Goal: Transaction & Acquisition: Purchase product/service

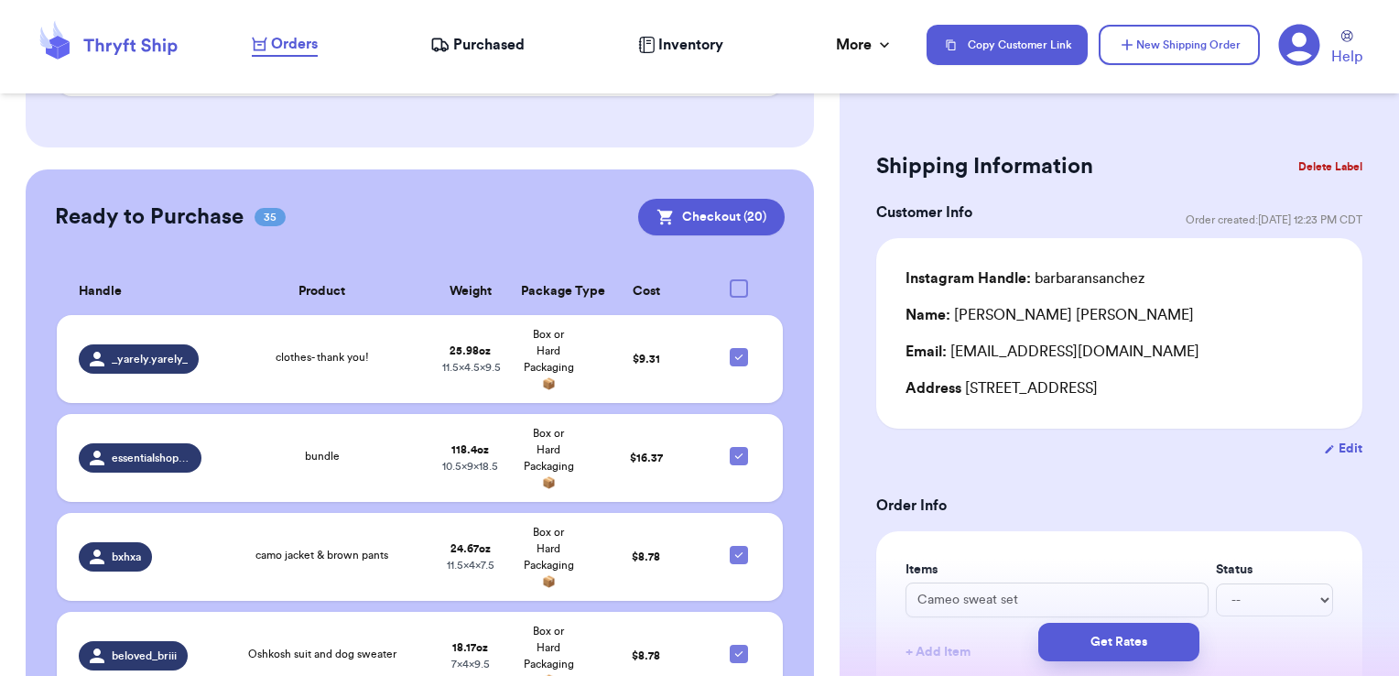
scroll to position [1017, 0]
click at [730, 278] on div at bounding box center [739, 287] width 18 height 18
click at [738, 277] on input "checkbox" at bounding box center [738, 277] width 1 height 1
checkbox input "false"
checkbox input "true"
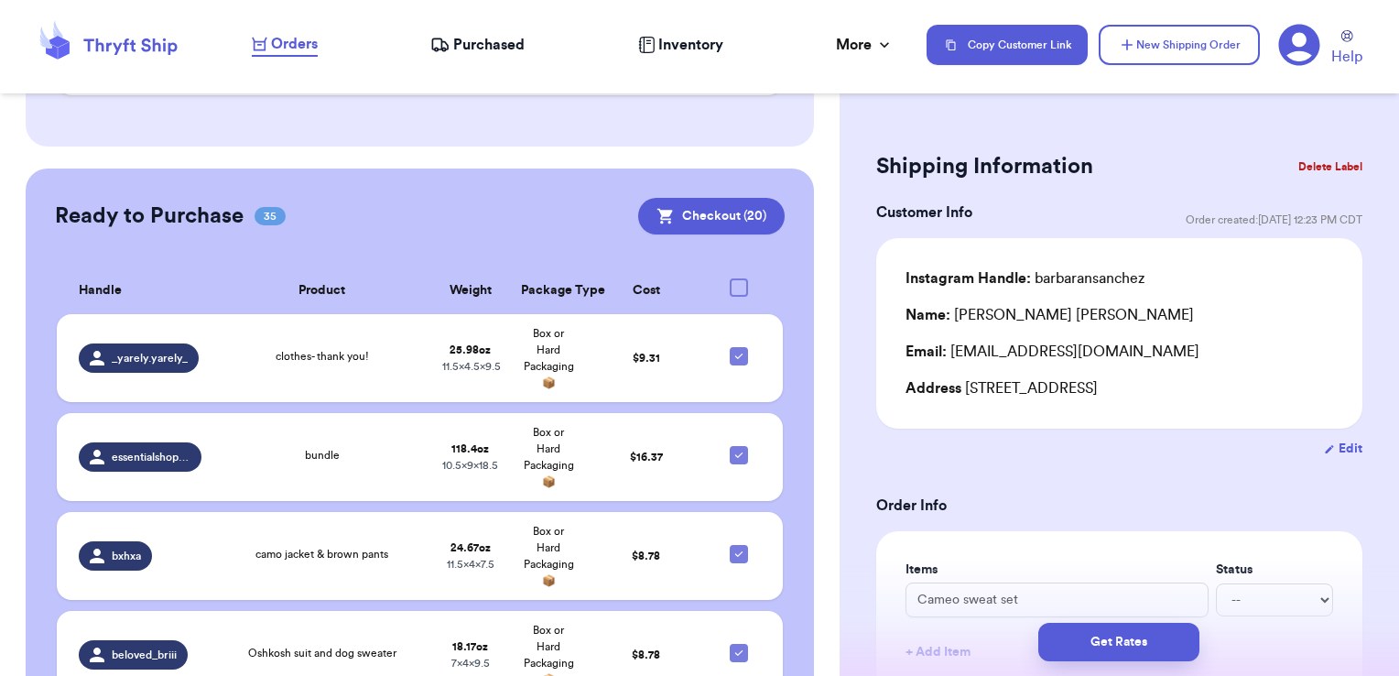
checkbox input "true"
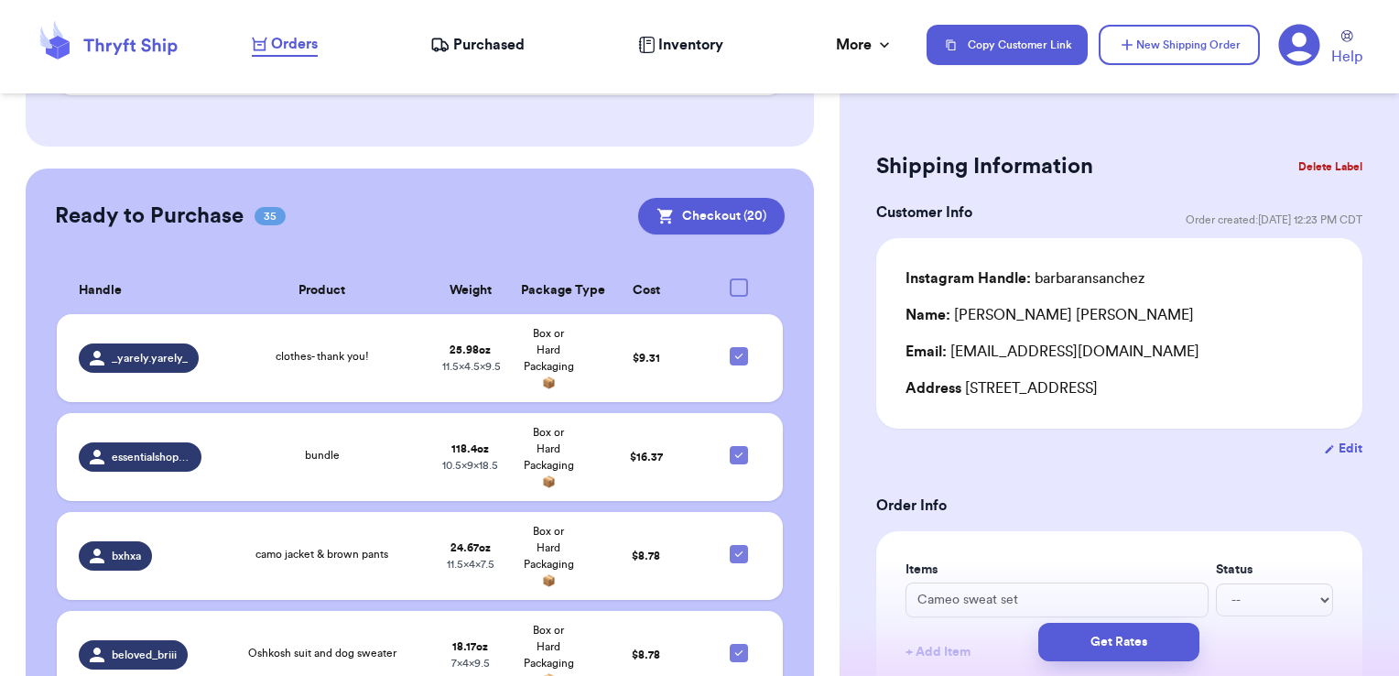
checkbox input "true"
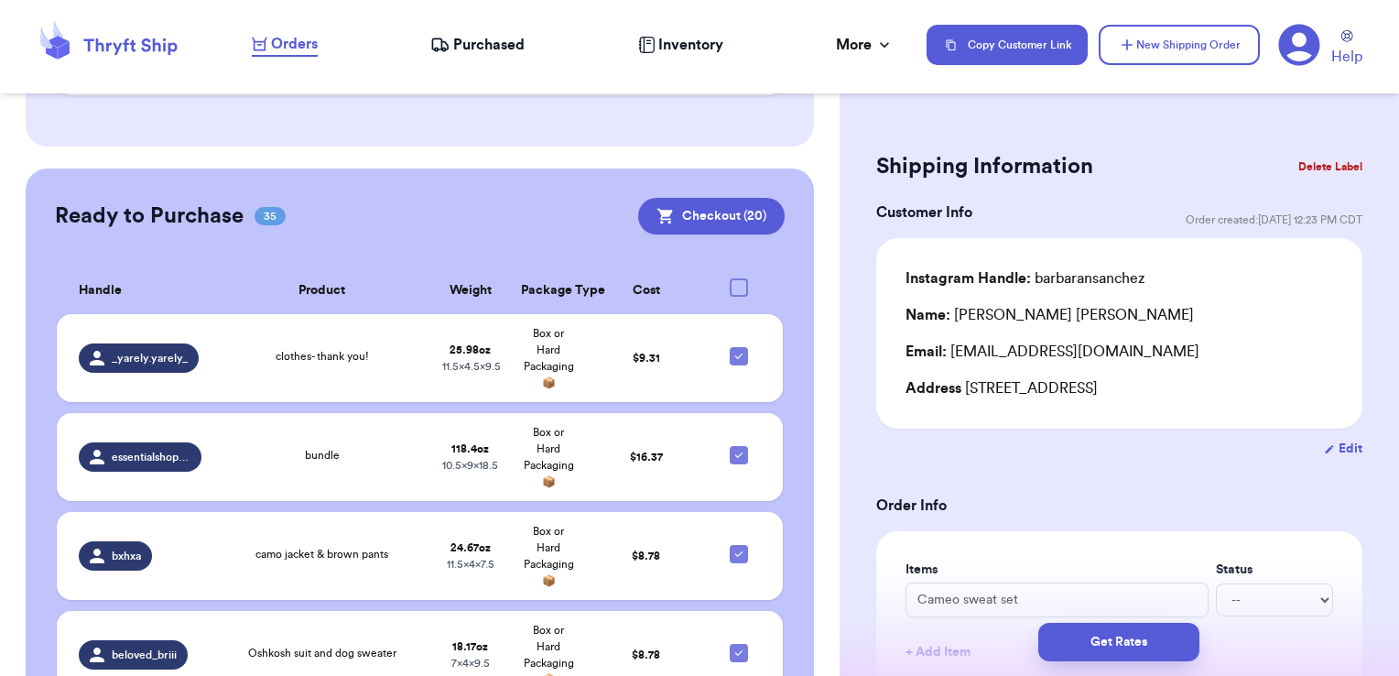
checkbox input "true"
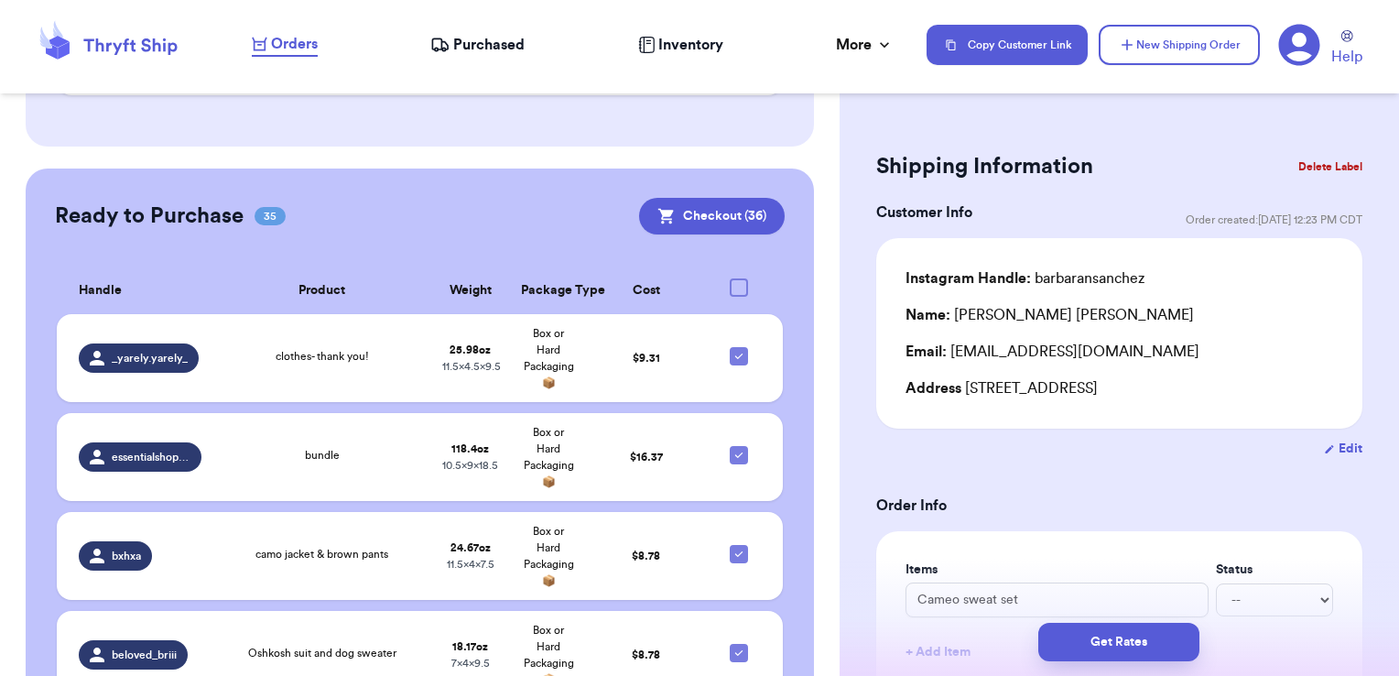
click at [730, 278] on div at bounding box center [739, 287] width 18 height 18
click at [738, 277] on input "checkbox" at bounding box center [738, 277] width 1 height 1
click at [719, 267] on th at bounding box center [744, 290] width 78 height 47
click at [730, 278] on div at bounding box center [739, 287] width 18 height 18
click at [738, 277] on input "checkbox" at bounding box center [738, 277] width 1 height 1
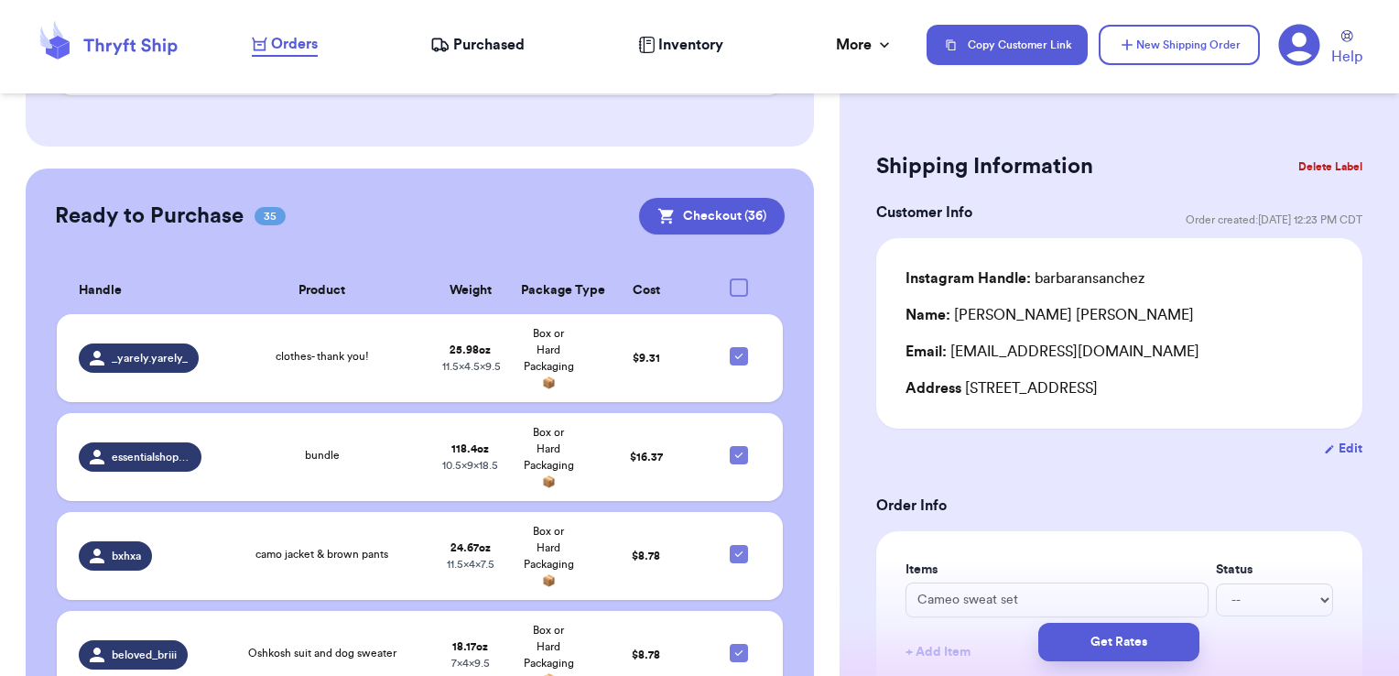
checkbox input "false"
click at [730, 278] on div at bounding box center [739, 287] width 18 height 18
click at [738, 277] on input "checkbox" at bounding box center [738, 277] width 1 height 1
checkbox input "false"
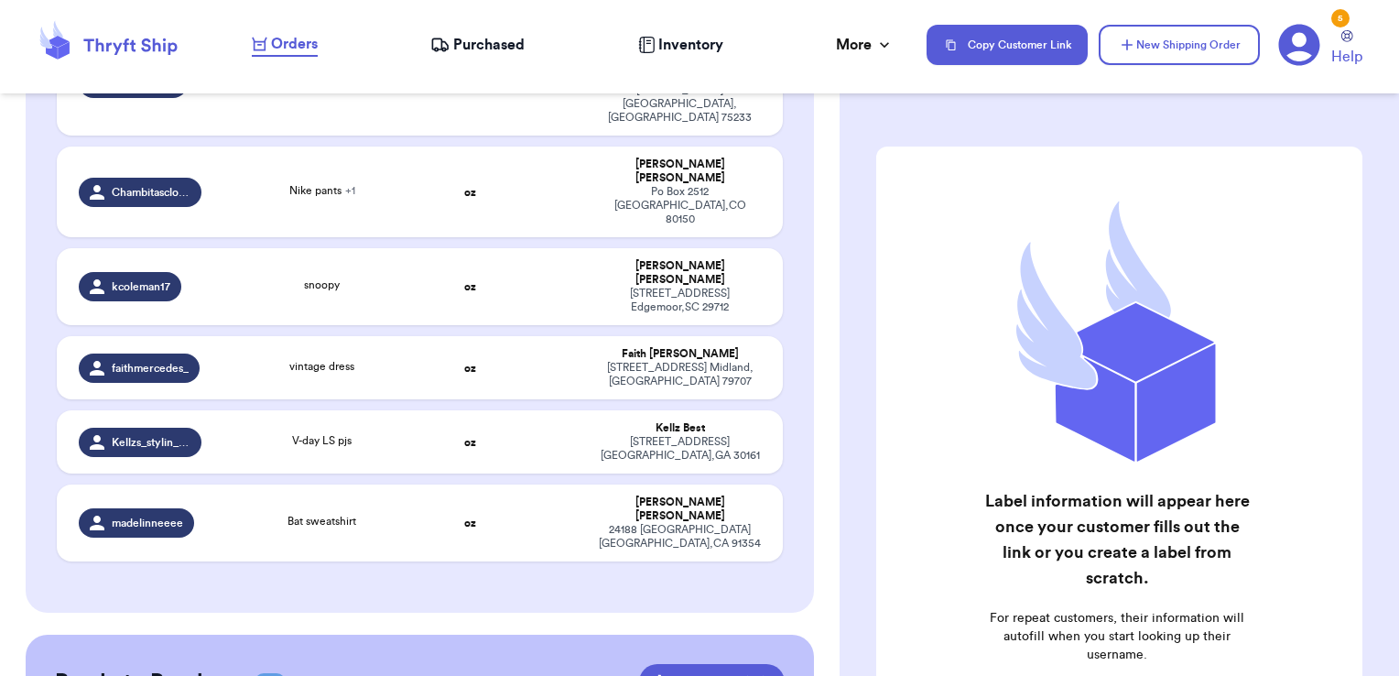
scroll to position [3411, 0]
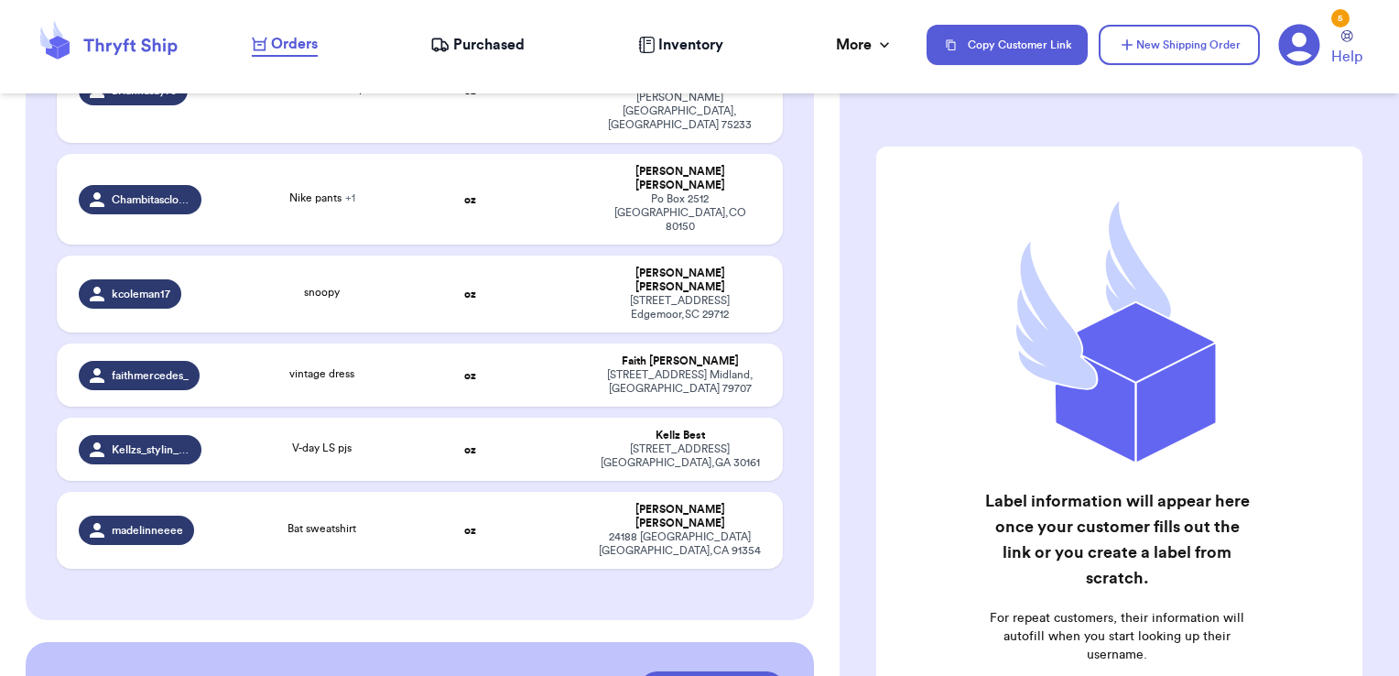
checkbox input "false"
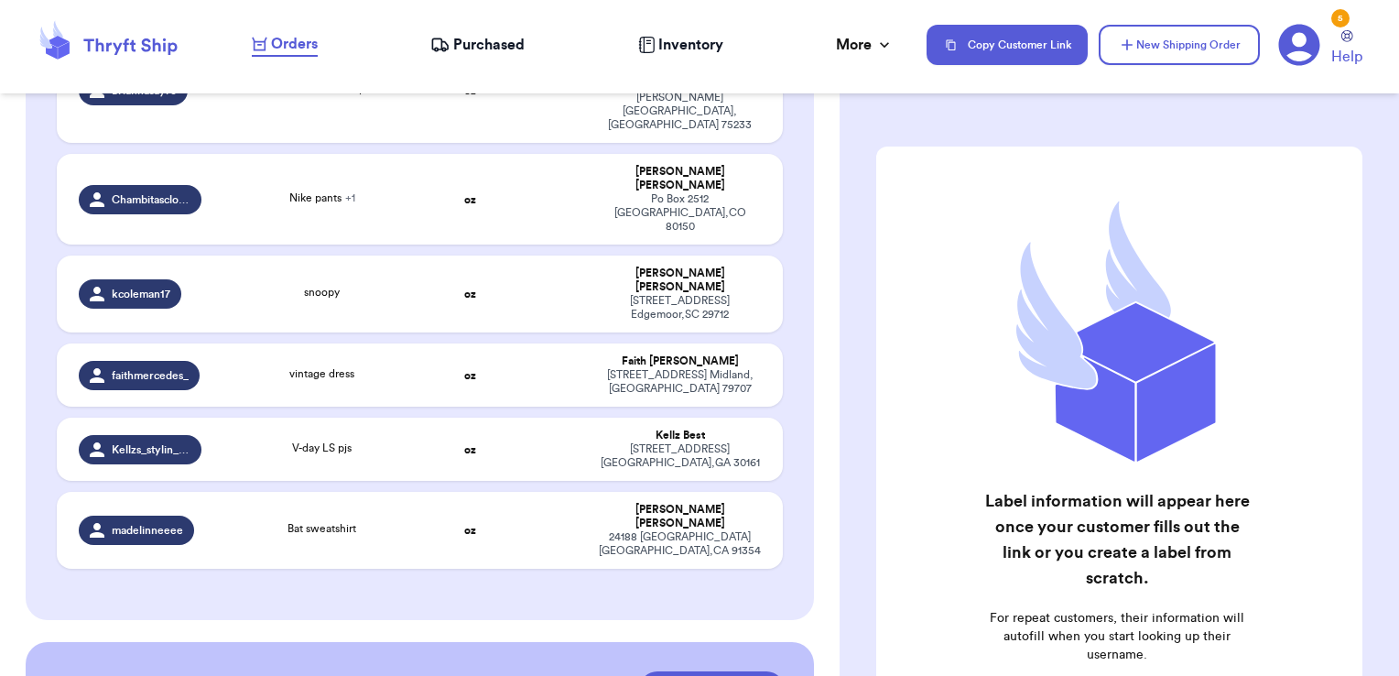
checkbox input "false"
checkbox input "true"
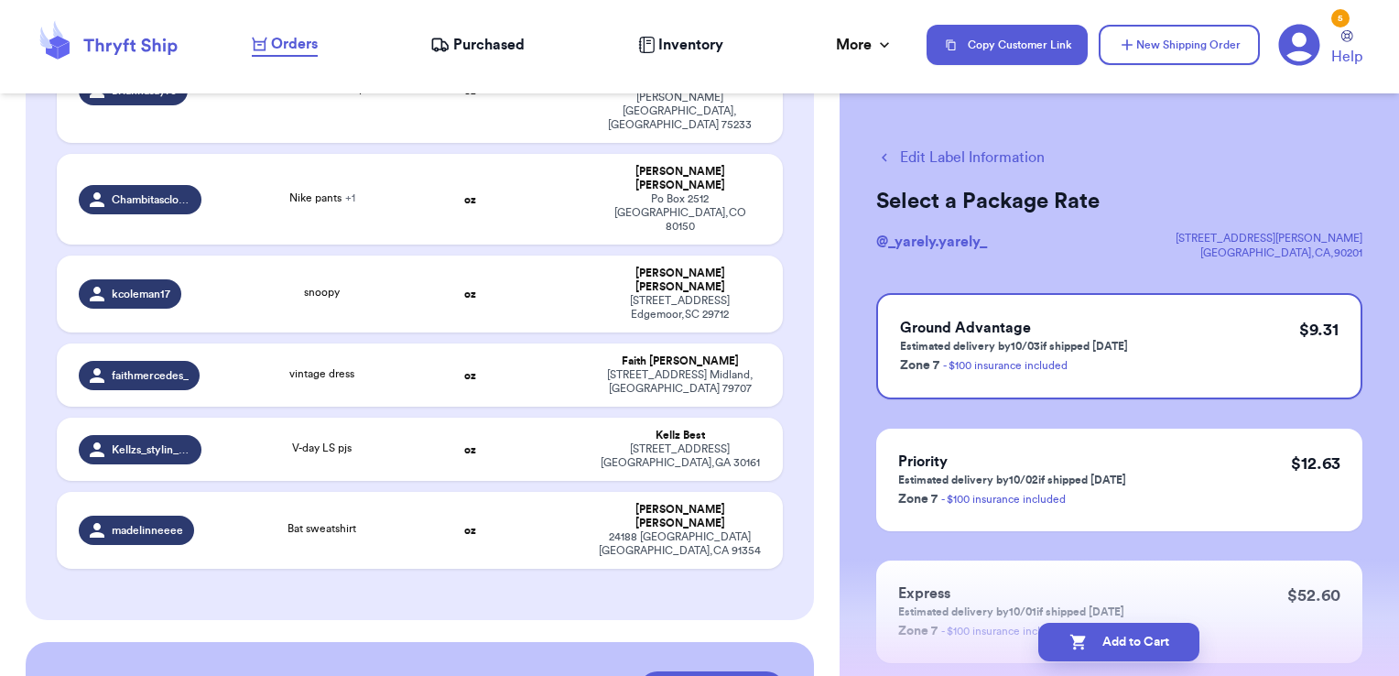
checkbox input "true"
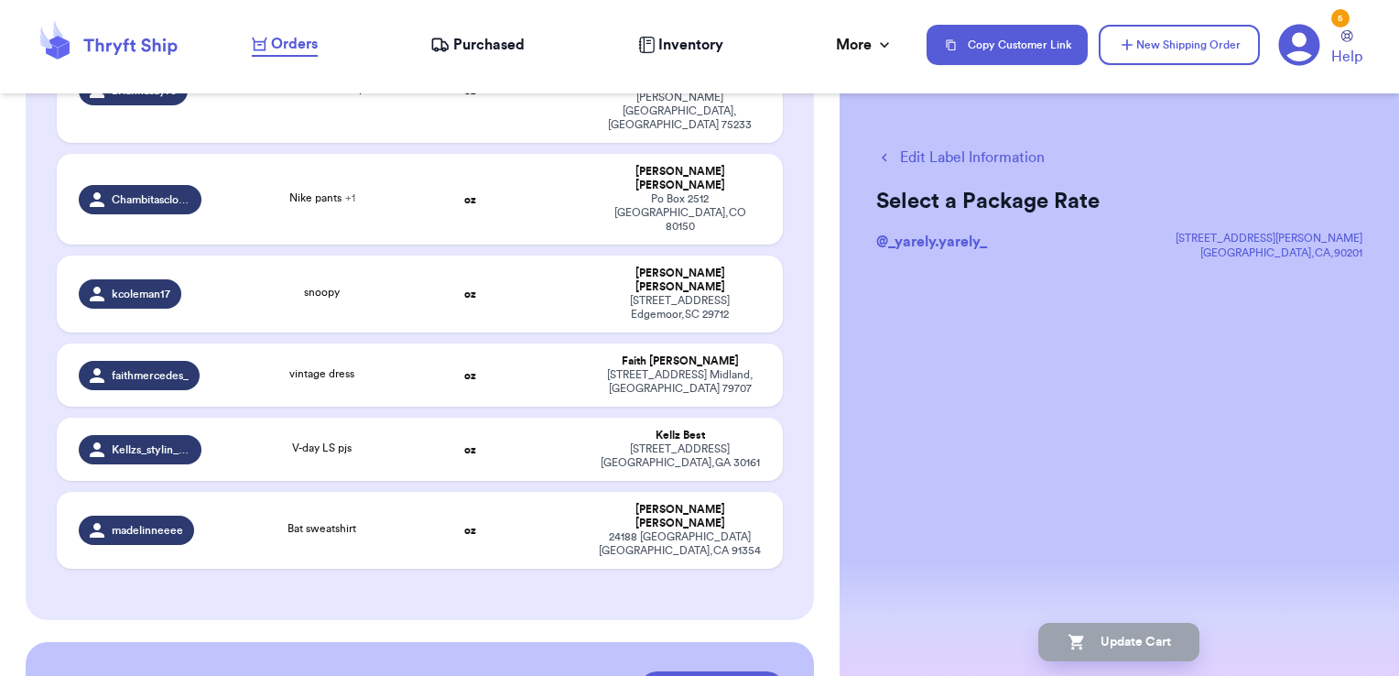
checkbox input "false"
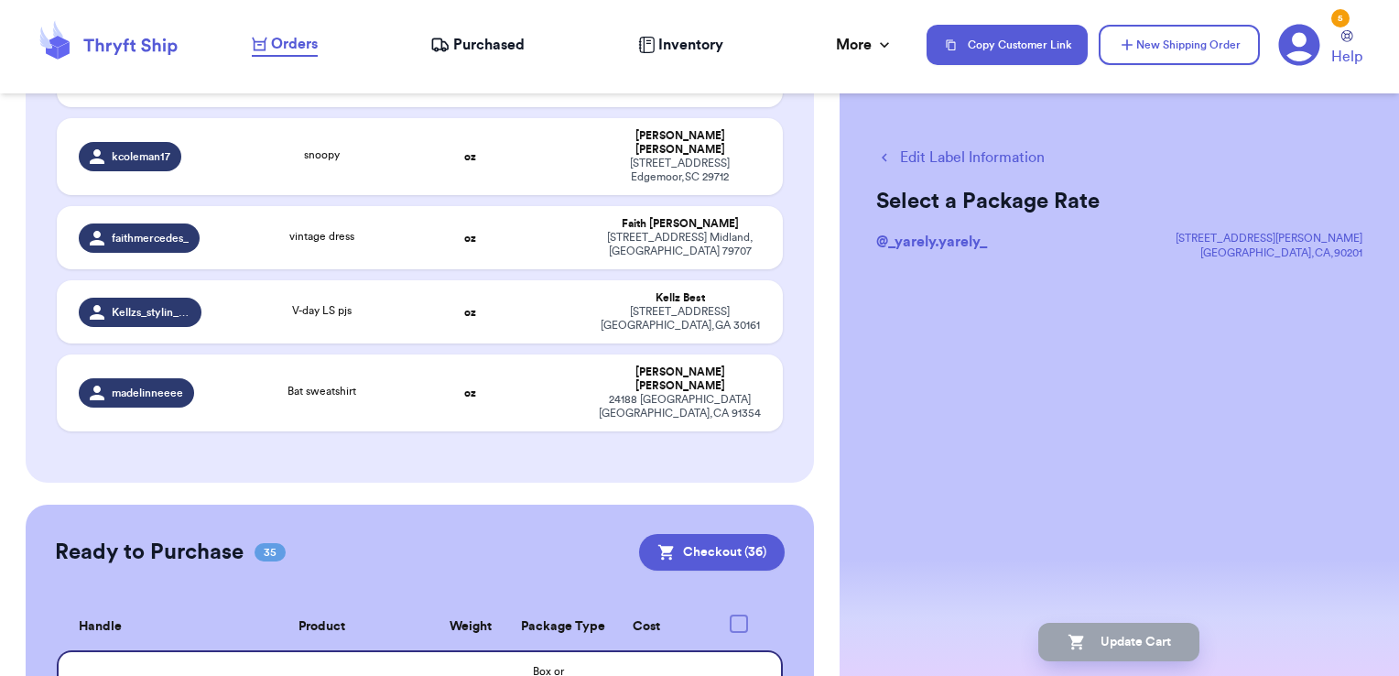
scroll to position [3548, 0]
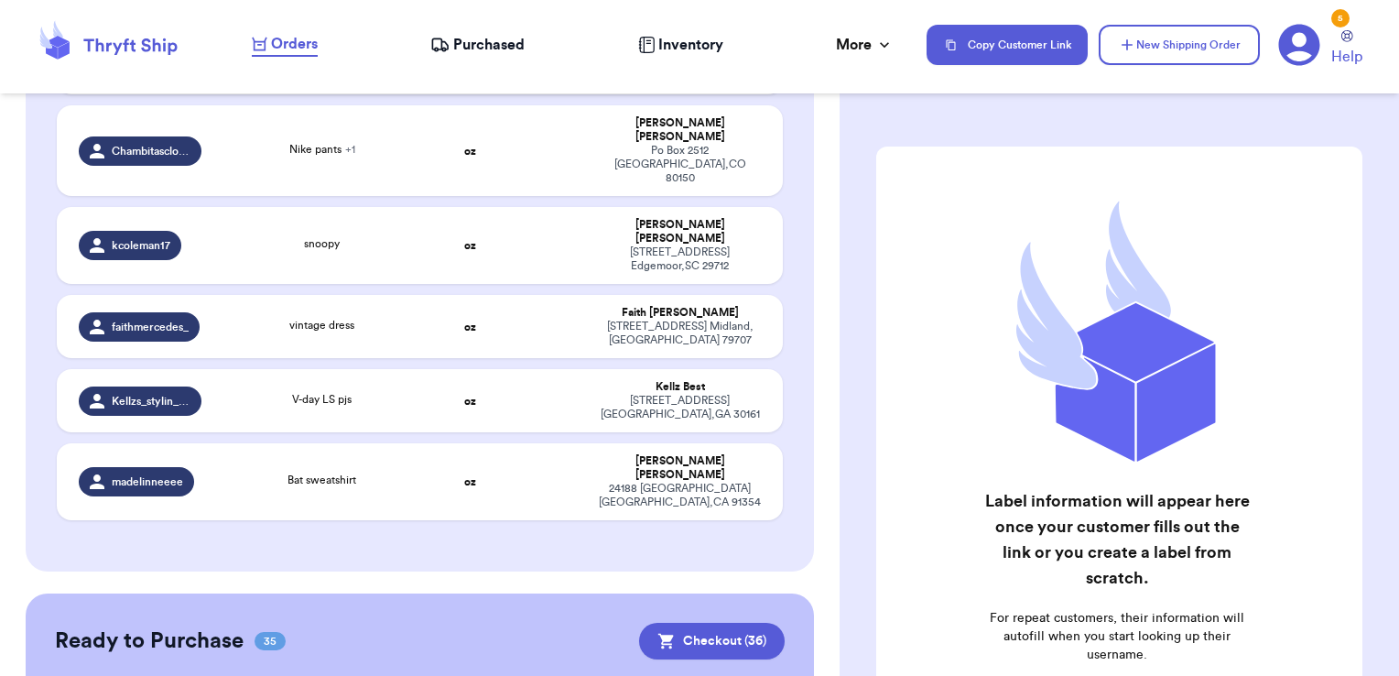
scroll to position [3455, 0]
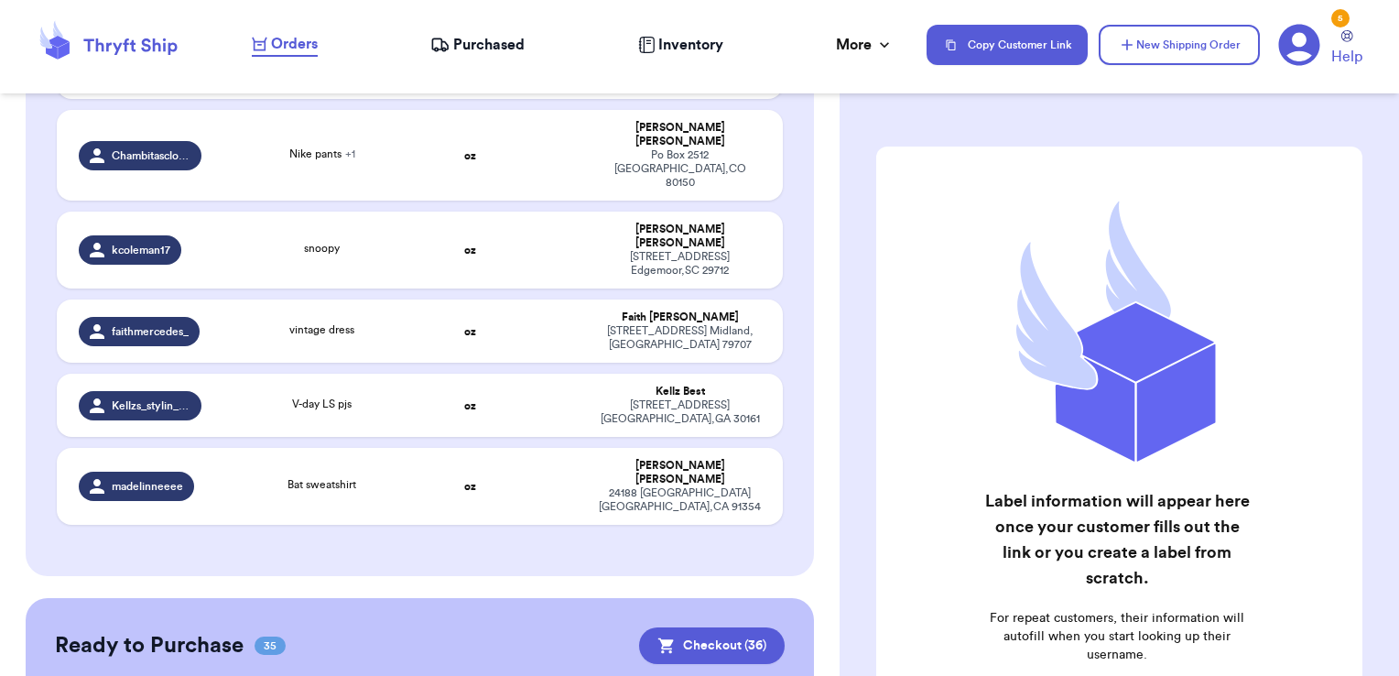
checkbox input "false"
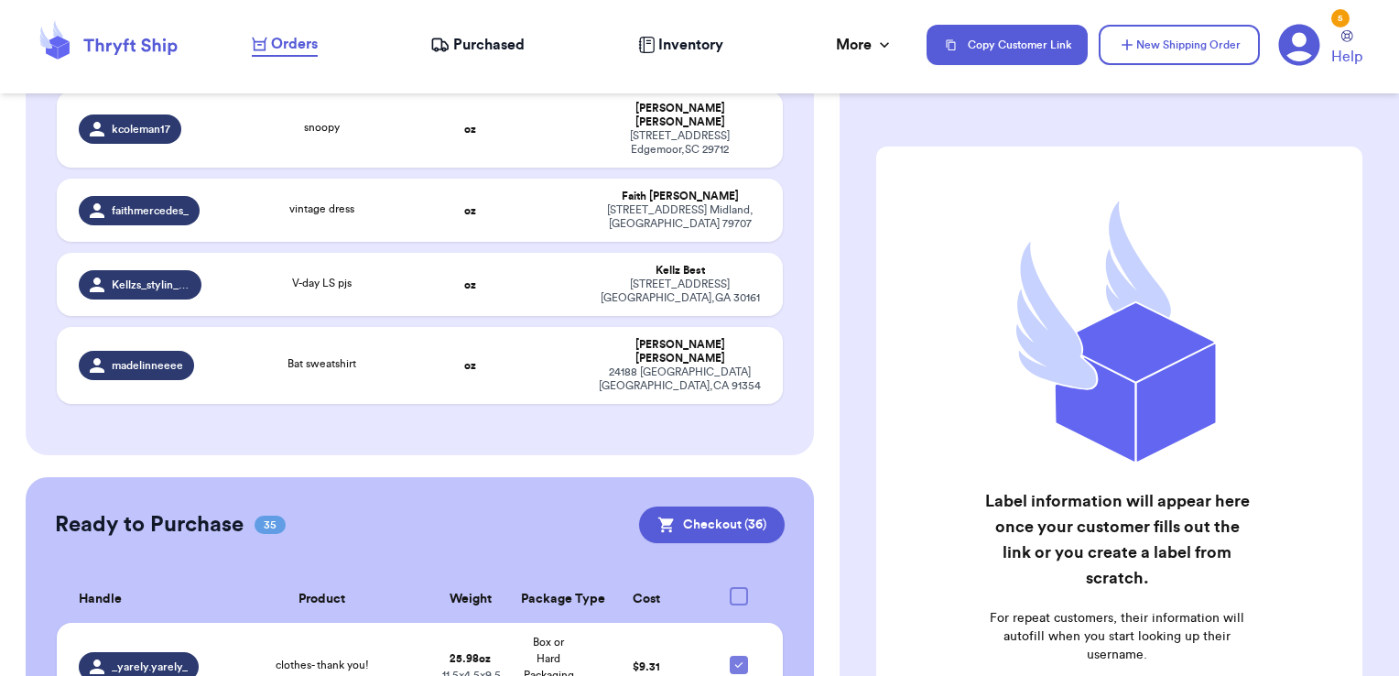
scroll to position [3580, 0]
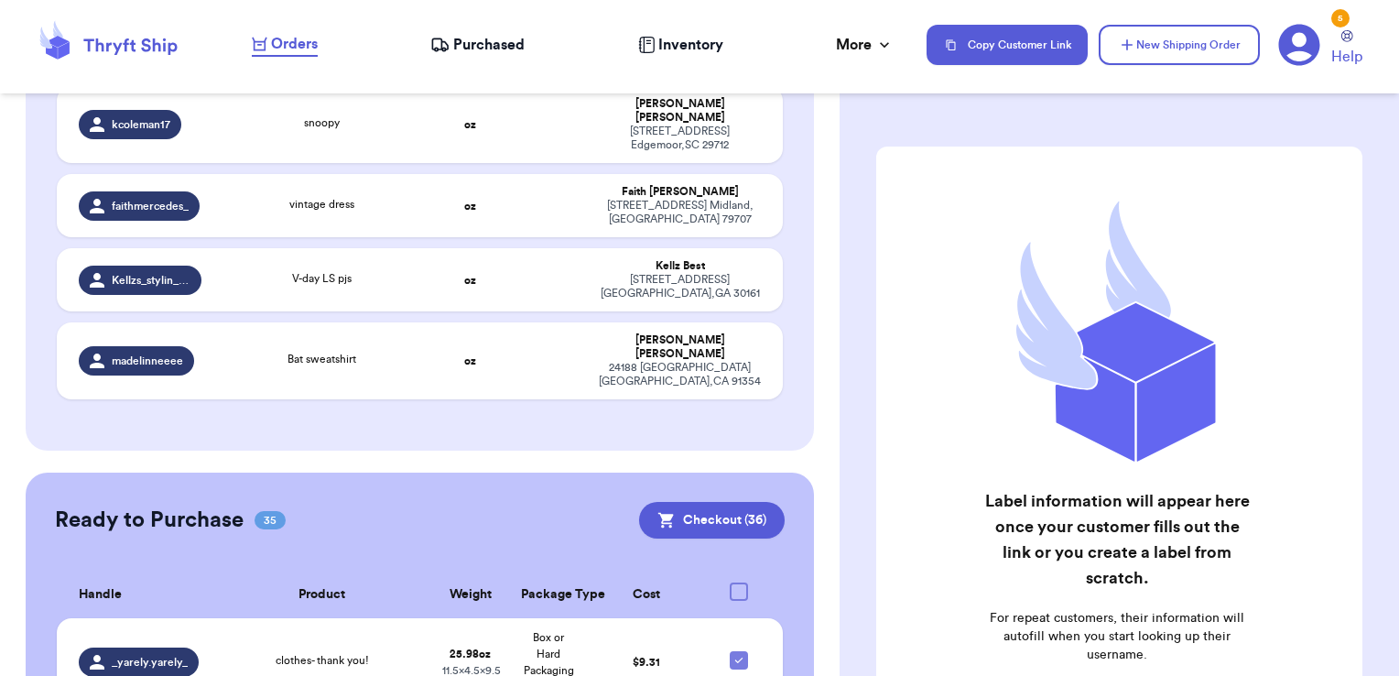
checkbox input "false"
checkbox input "true"
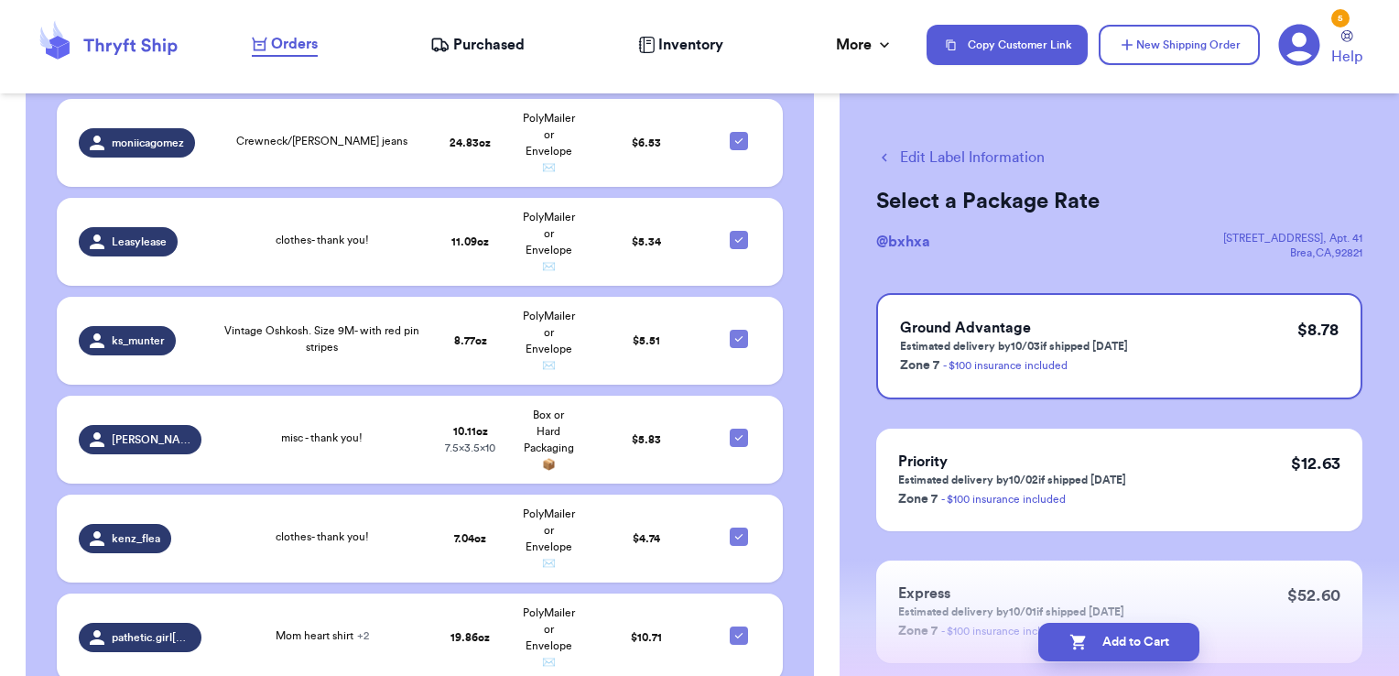
scroll to position [4796, 0]
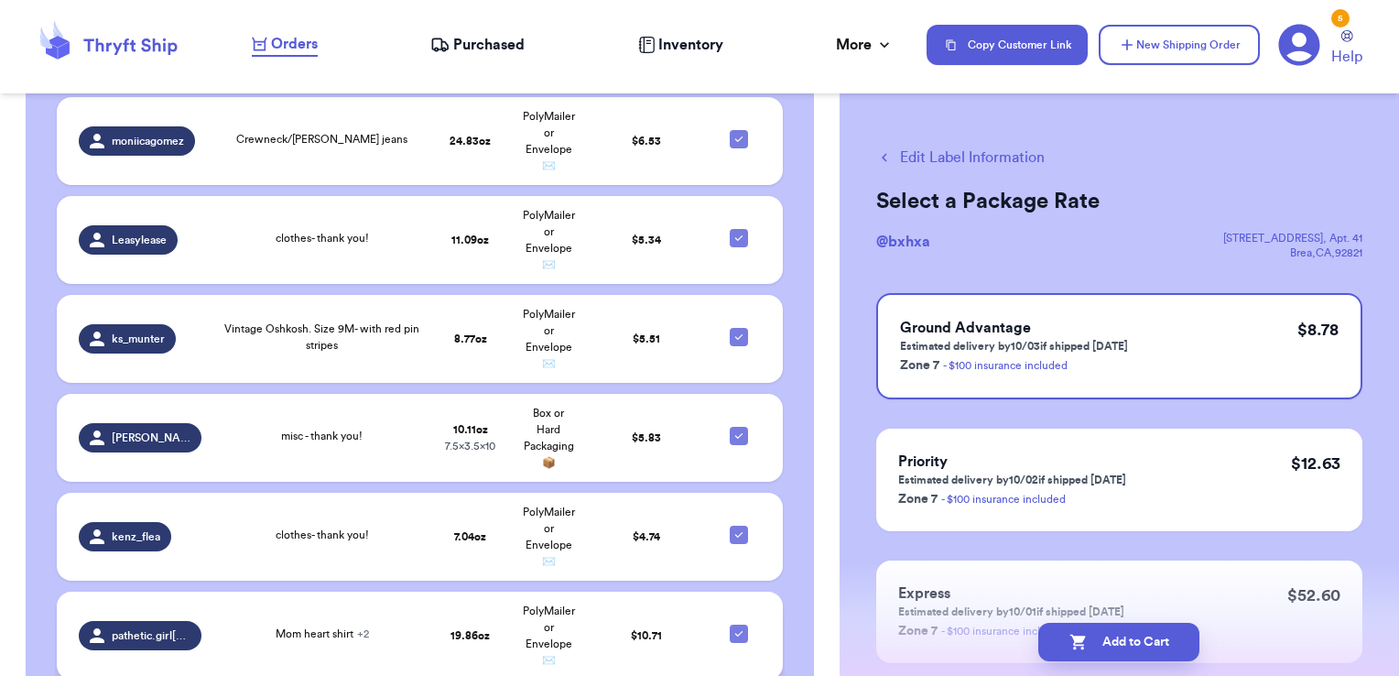
click at [731, 626] on icon at bounding box center [738, 633] width 15 height 15
click at [738, 623] on input "checkbox" at bounding box center [738, 623] width 1 height 1
checkbox input "false"
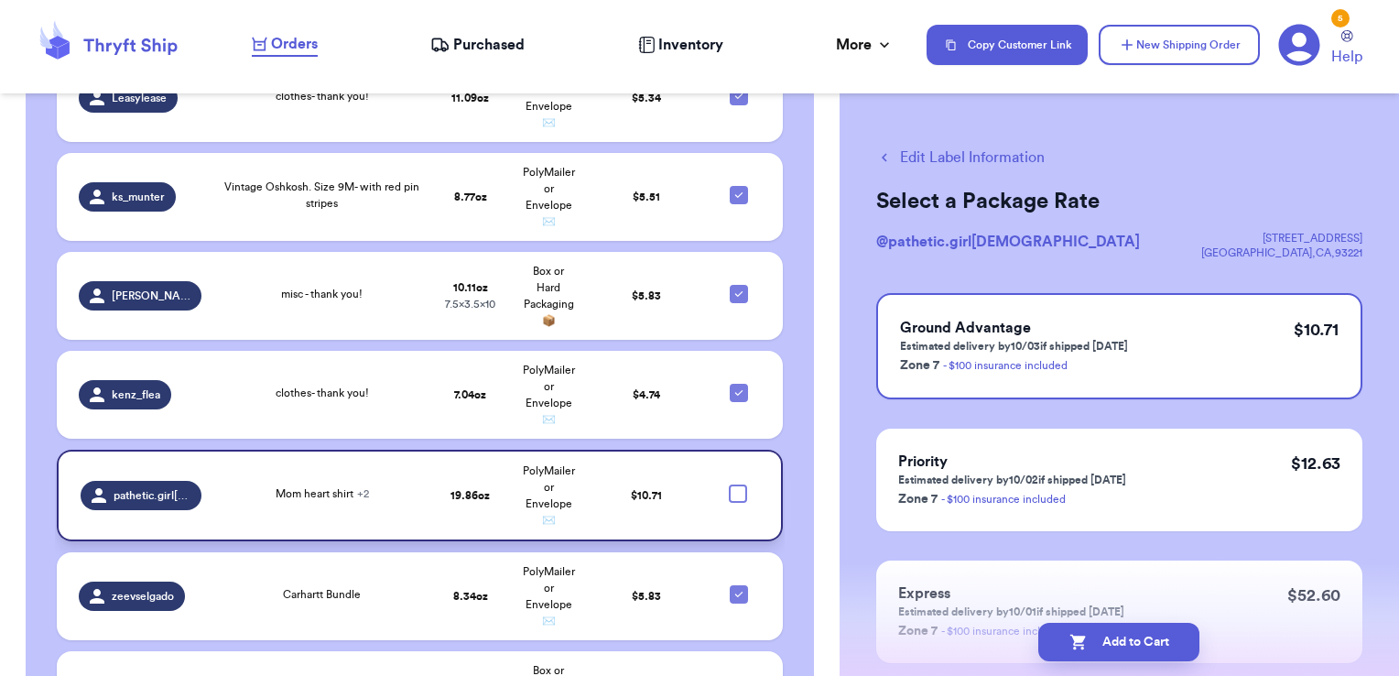
scroll to position [4939, 0]
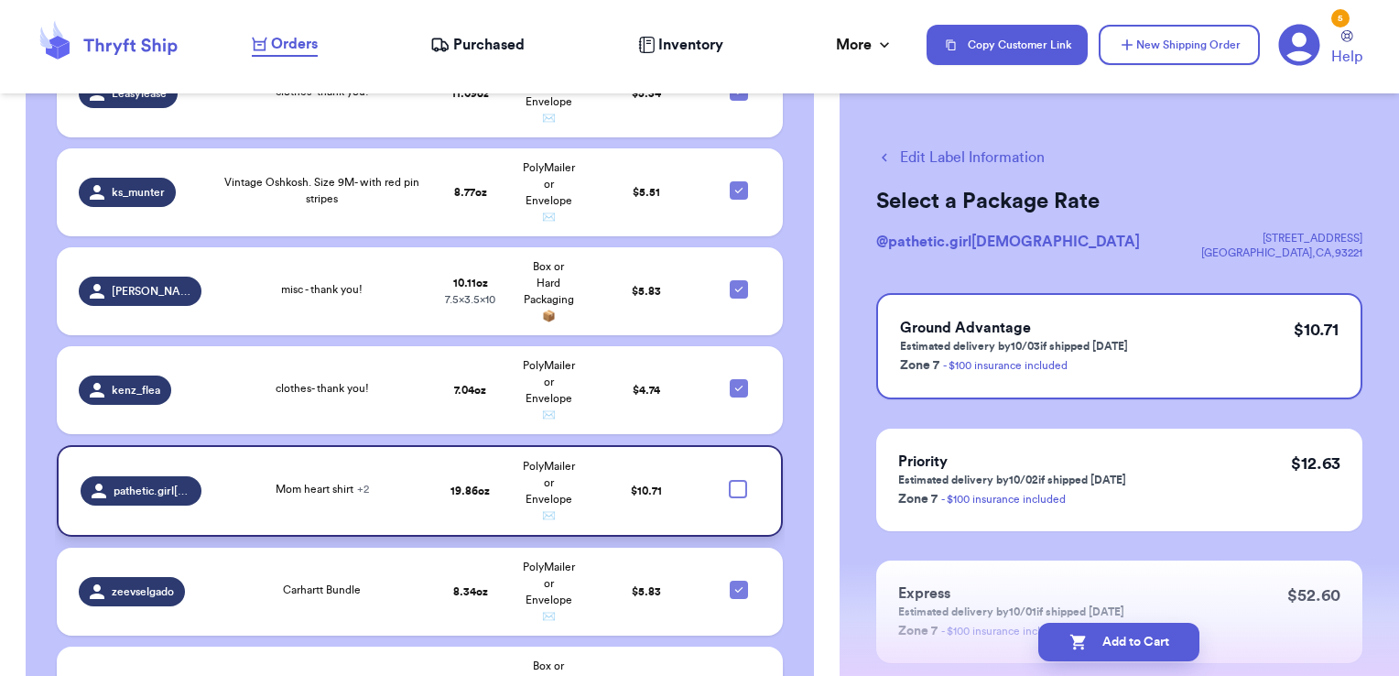
click at [731, 675] on icon at bounding box center [738, 688] width 15 height 15
click at [738, 675] on input "checkbox" at bounding box center [738, 678] width 1 height 1
checkbox input "false"
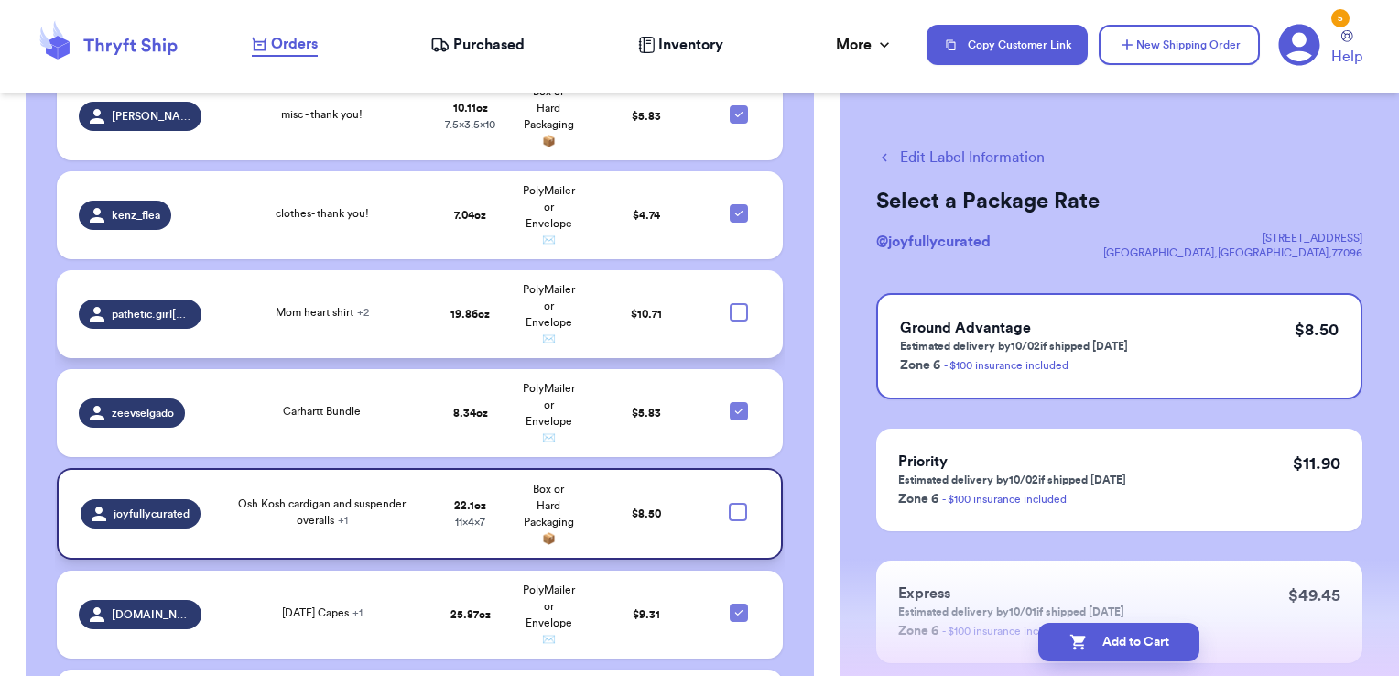
scroll to position [5142, 0]
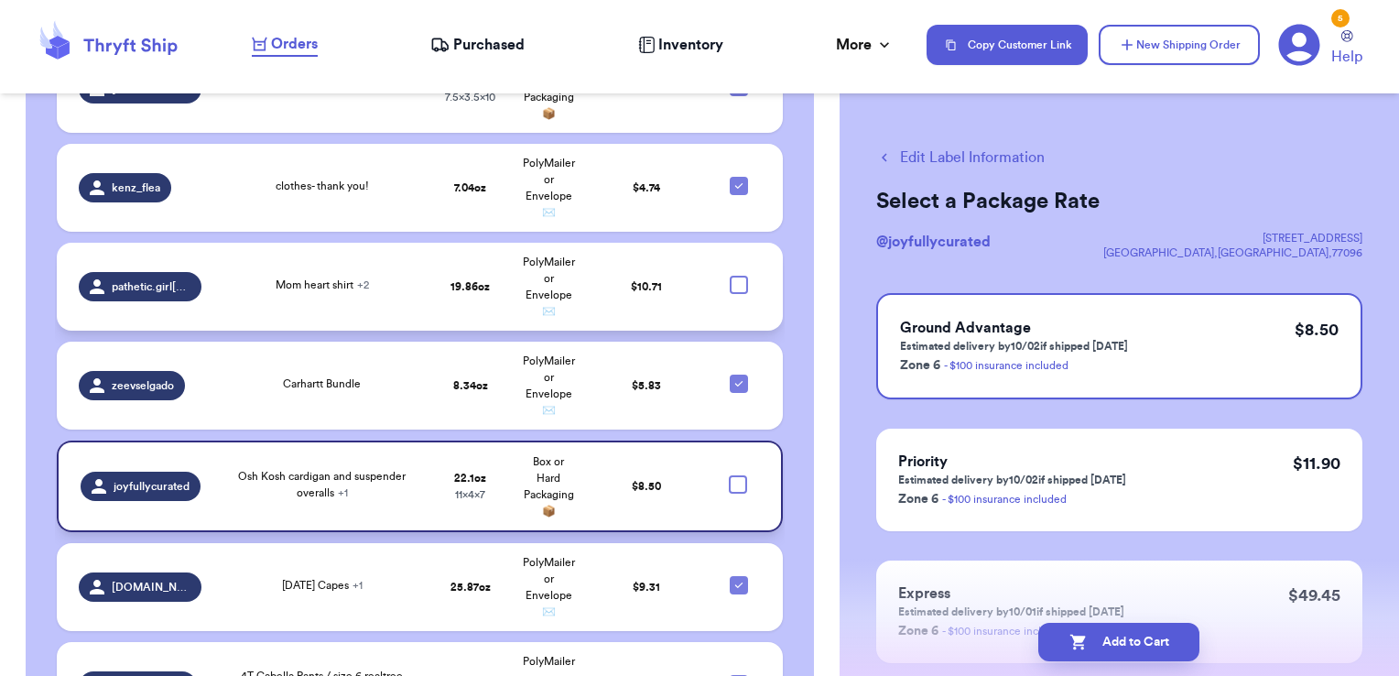
click at [731, 675] on icon at bounding box center [738, 683] width 15 height 15
click at [738, 674] on input "checkbox" at bounding box center [738, 674] width 1 height 1
checkbox input "false"
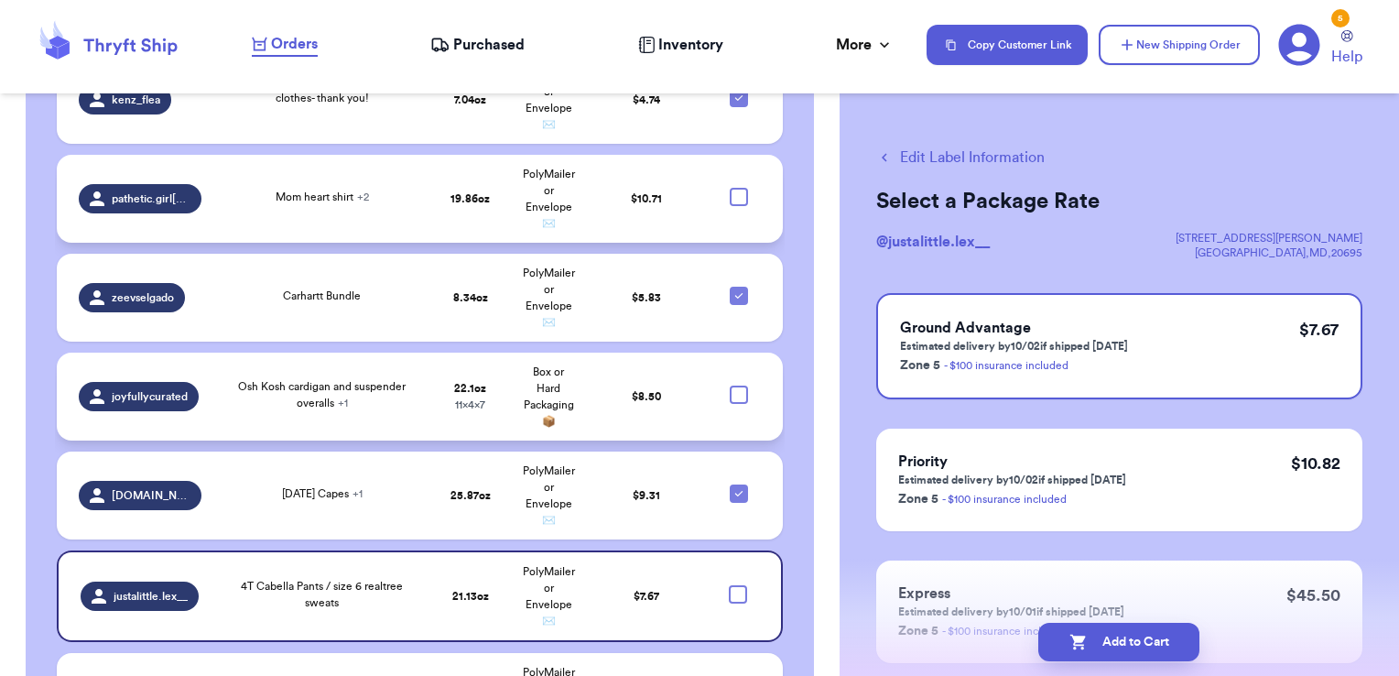
scroll to position [5229, 0]
click at [738, 675] on input "checkbox" at bounding box center [738, 686] width 1 height 1
checkbox input "false"
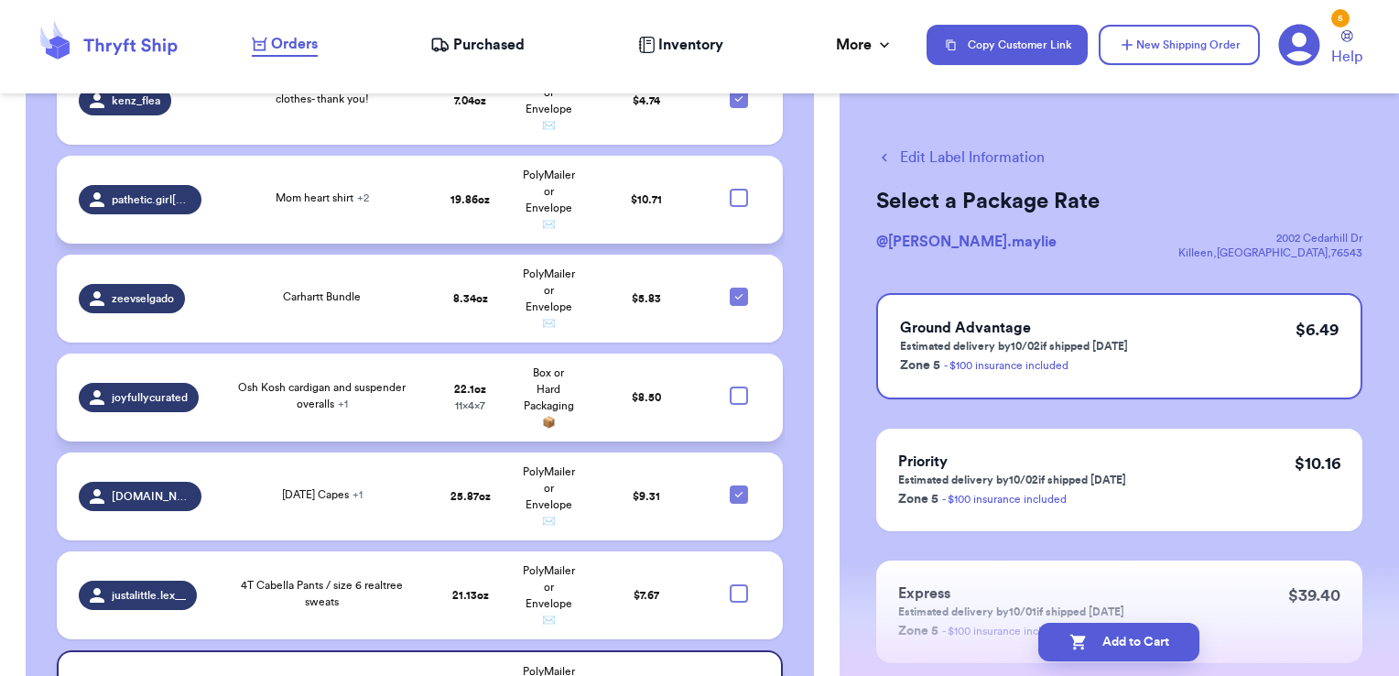
checkbox input "false"
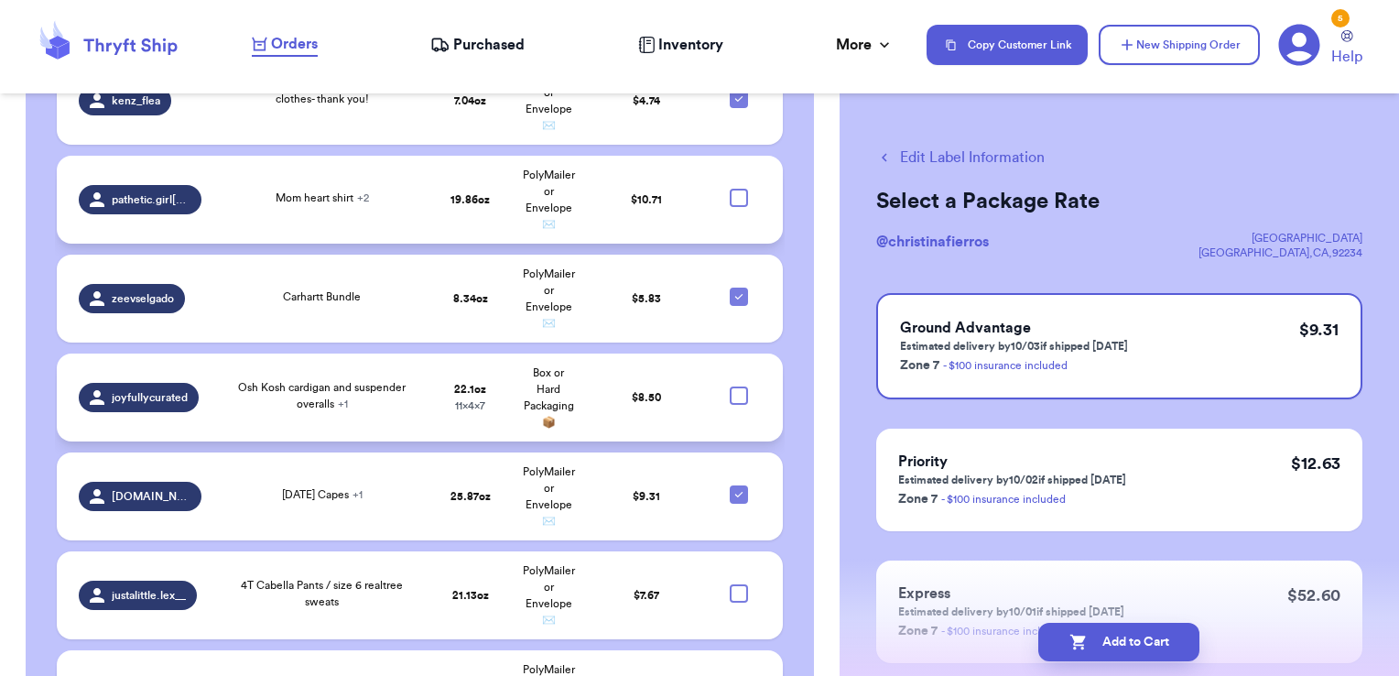
checkbox input "false"
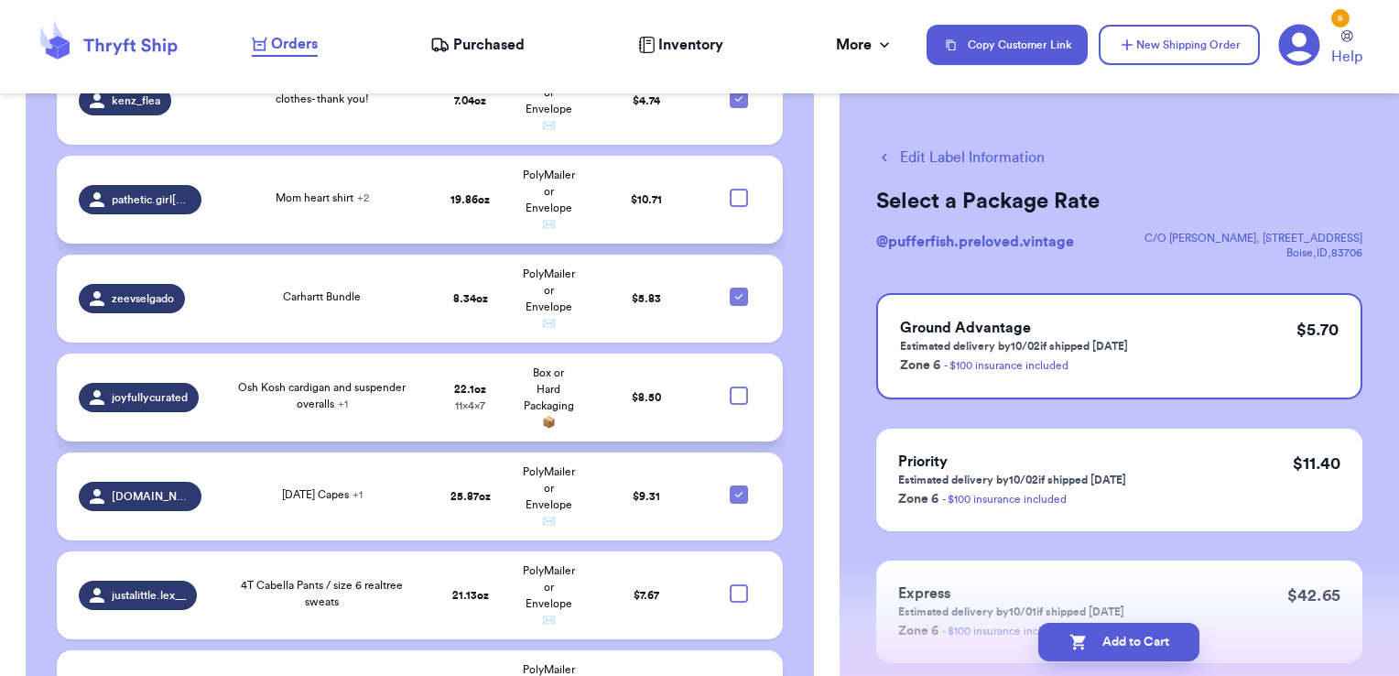
checkbox input "false"
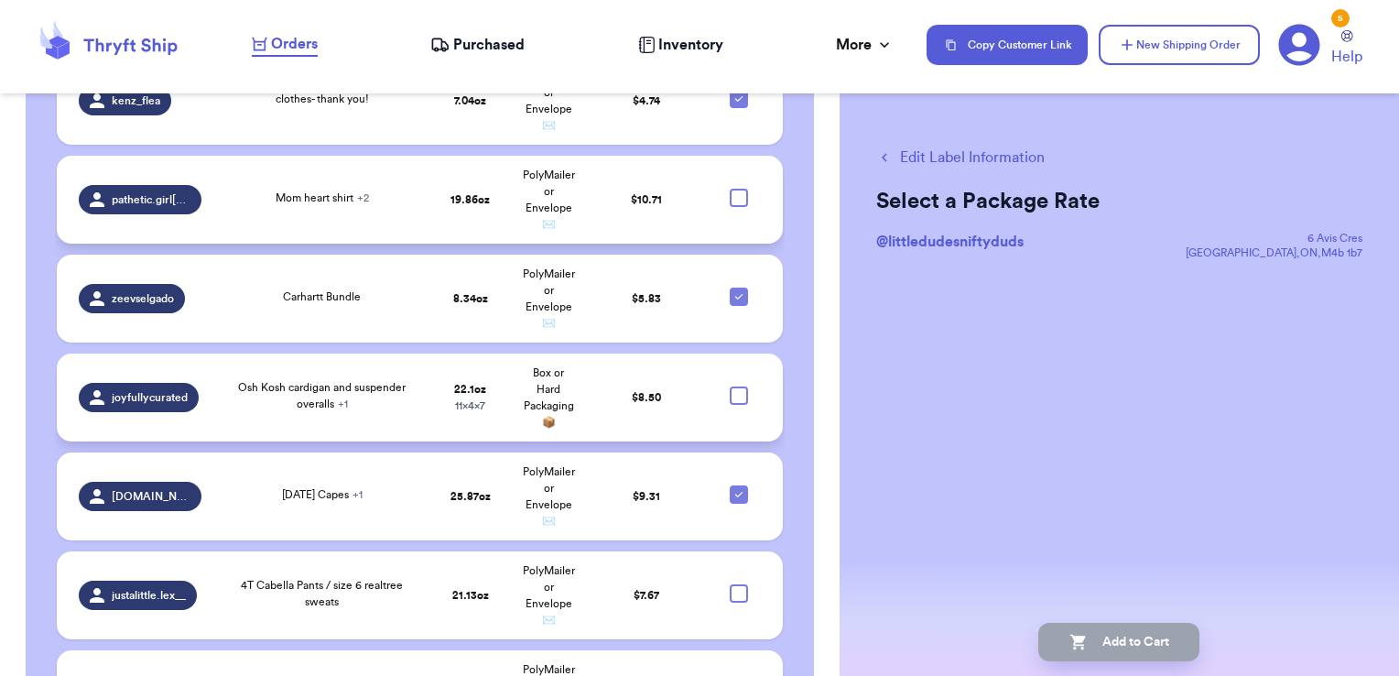
checkbox input "false"
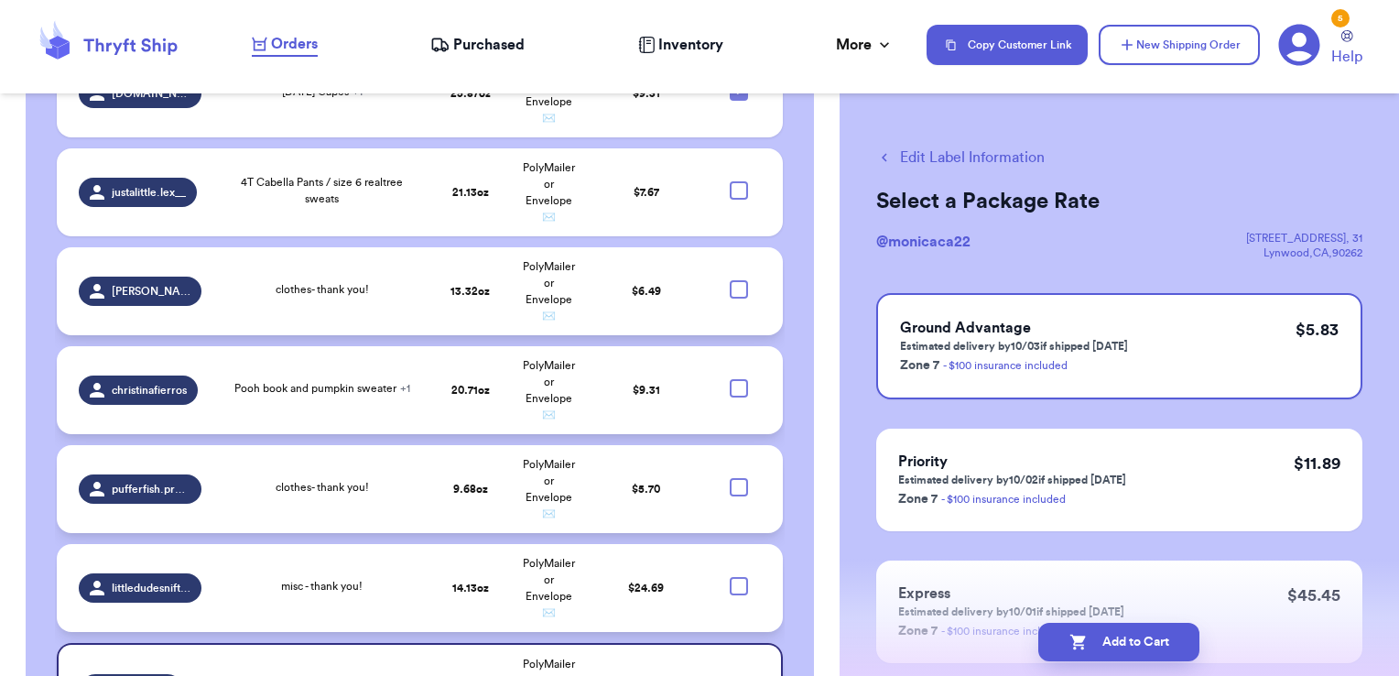
scroll to position [5631, 0]
checkbox input "false"
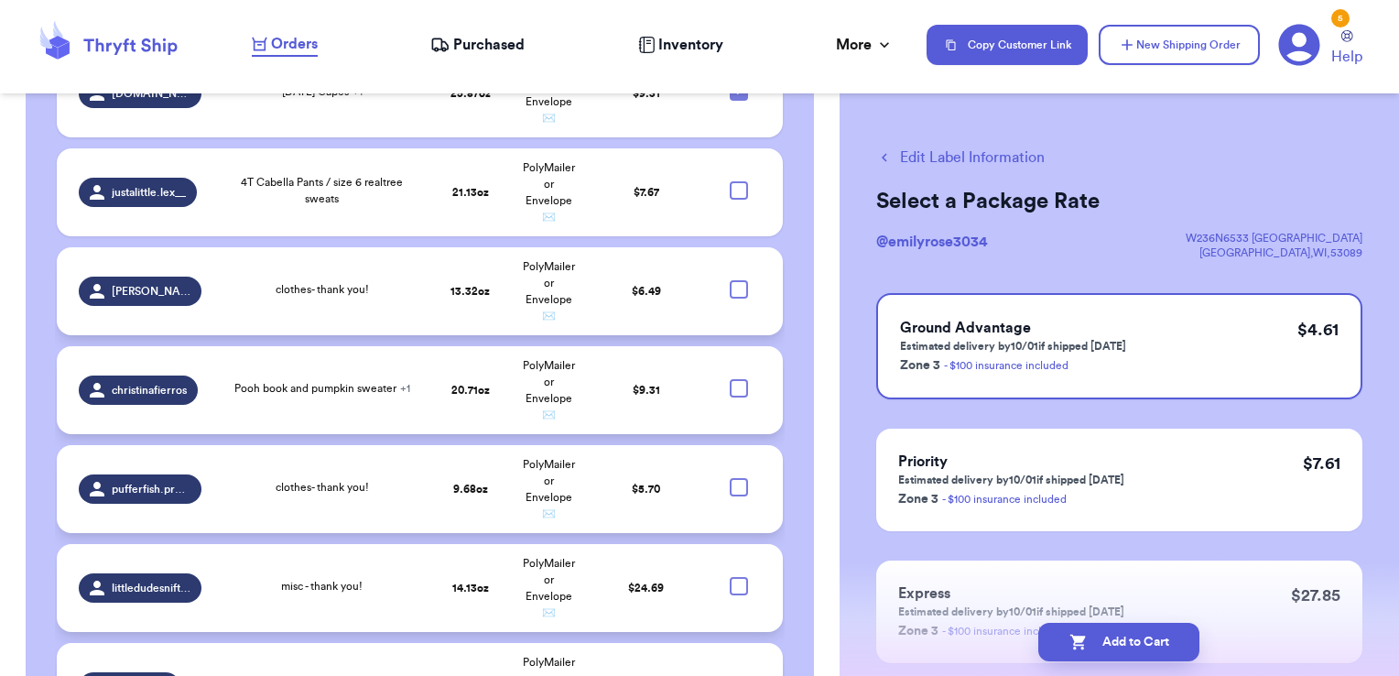
checkbox input "false"
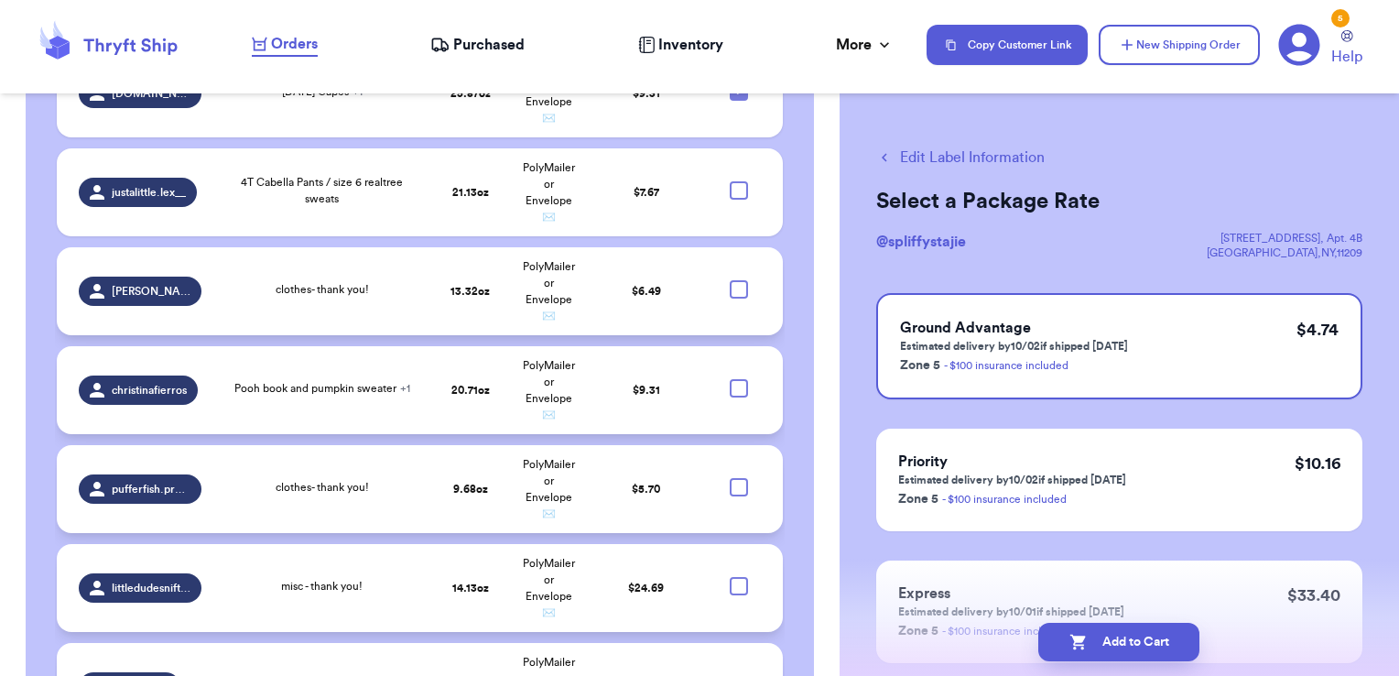
checkbox input "false"
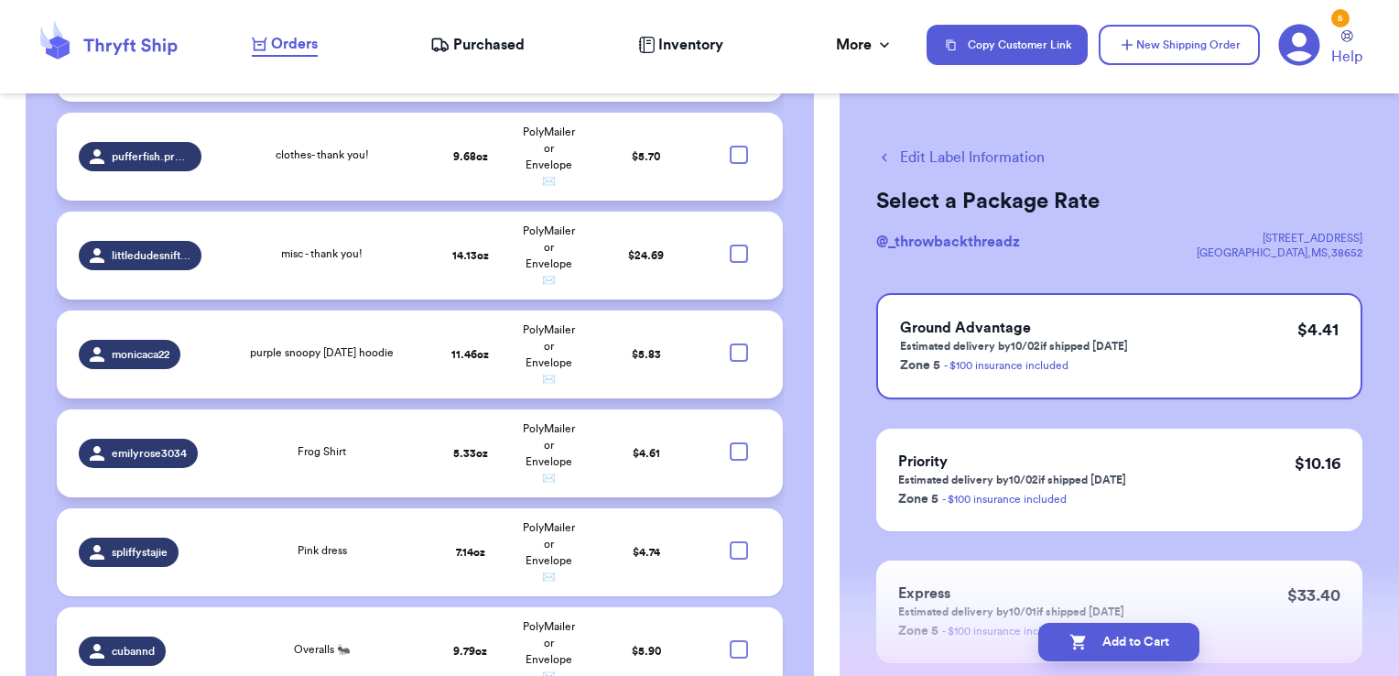
scroll to position [5964, 0]
checkbox input "false"
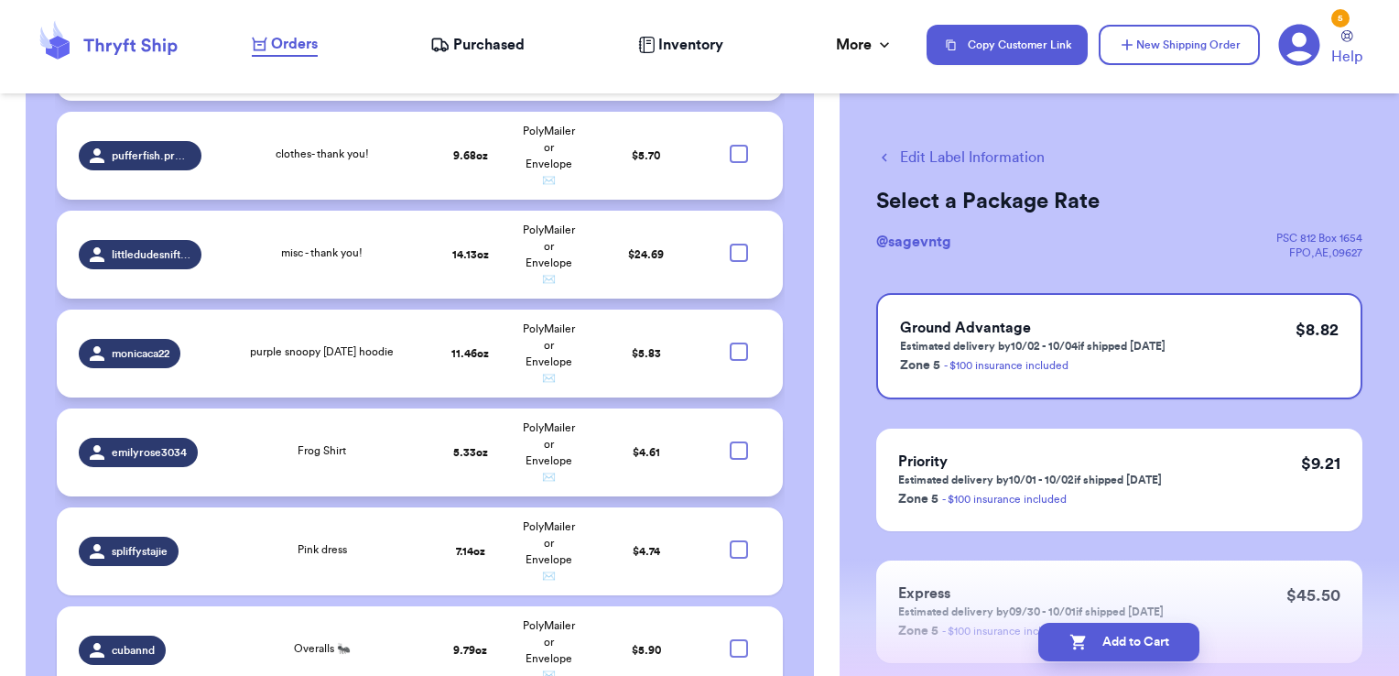
checkbox input "false"
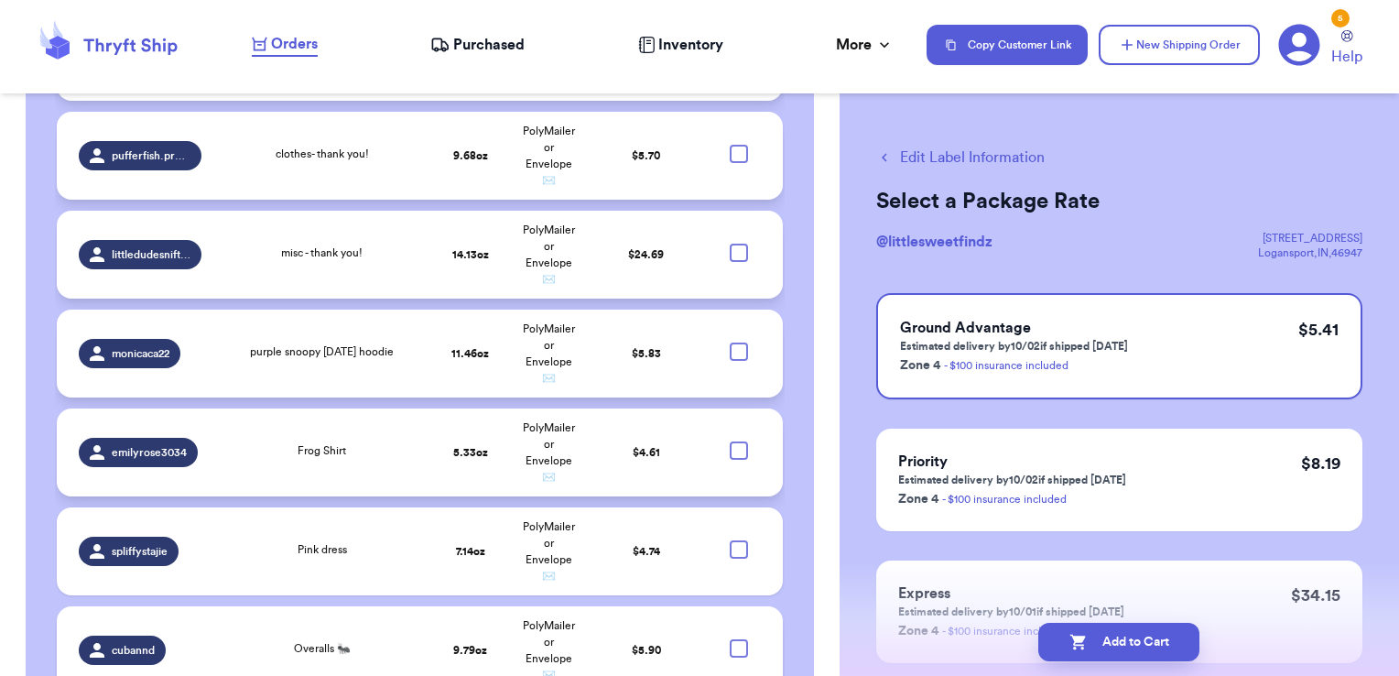
checkbox input "false"
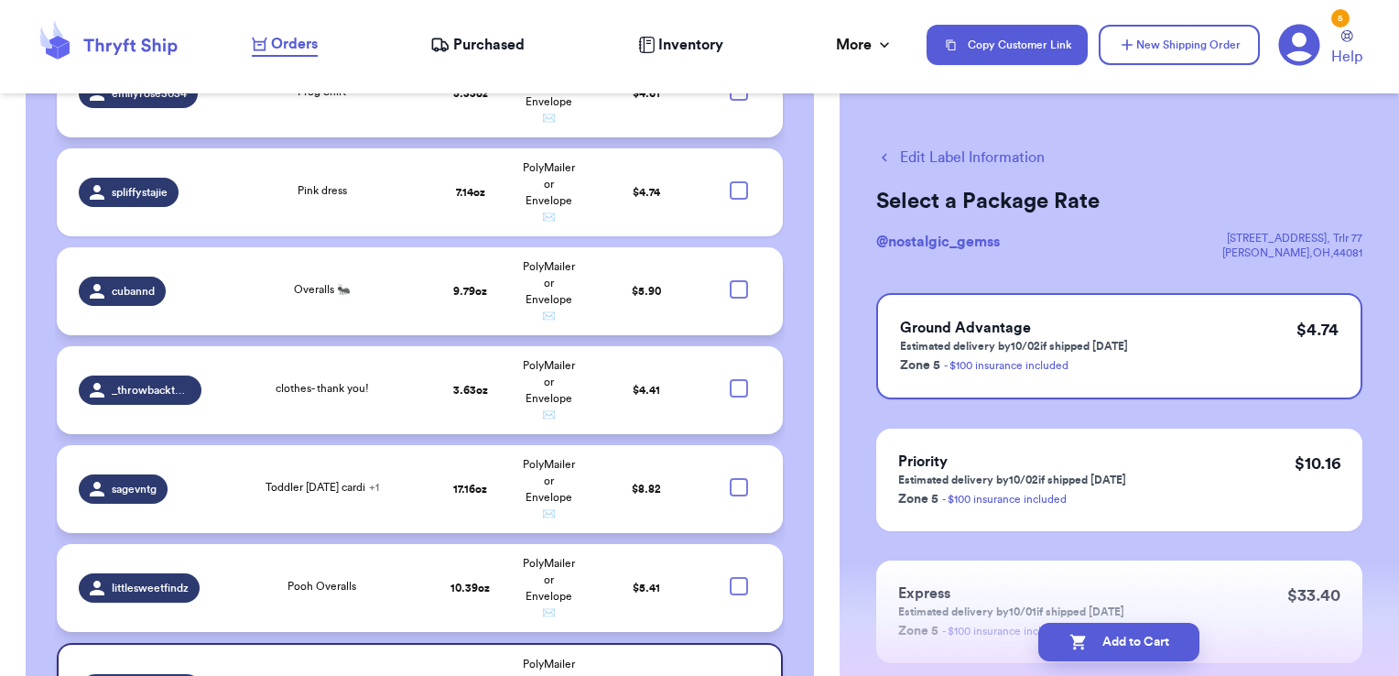
scroll to position [6324, 0]
checkbox input "false"
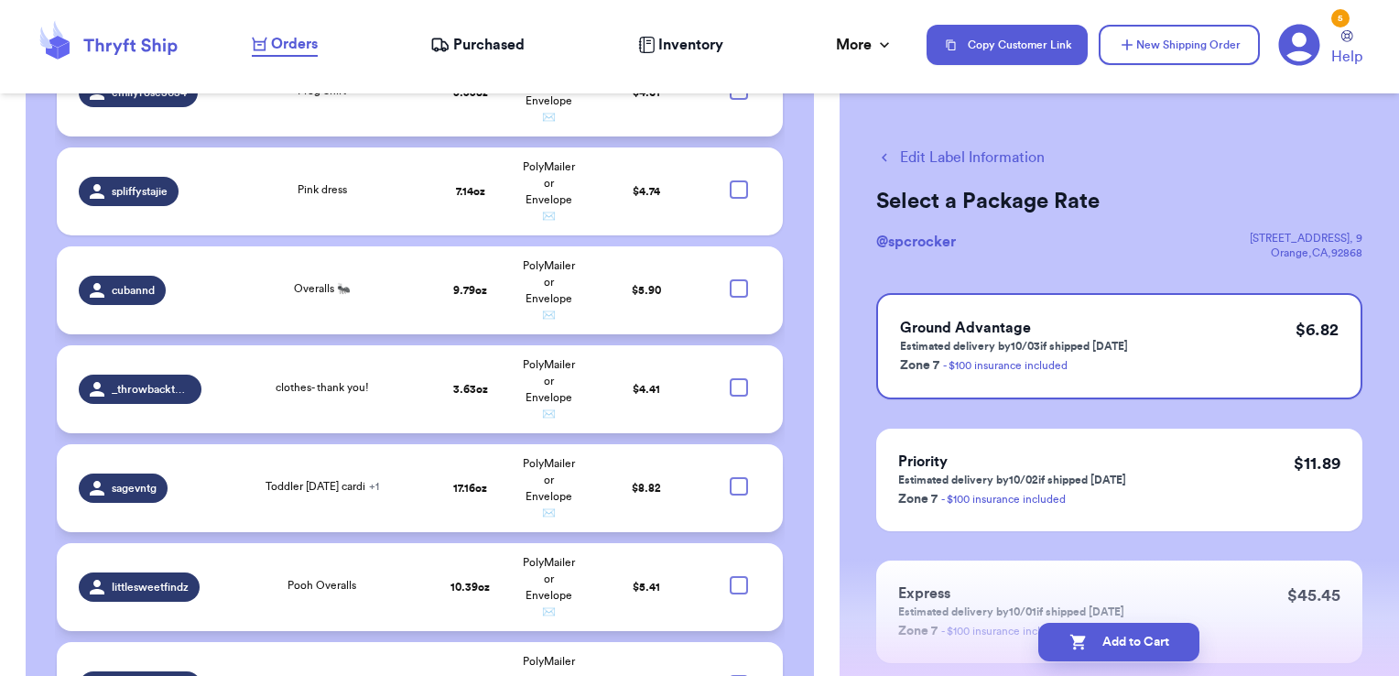
checkbox input "false"
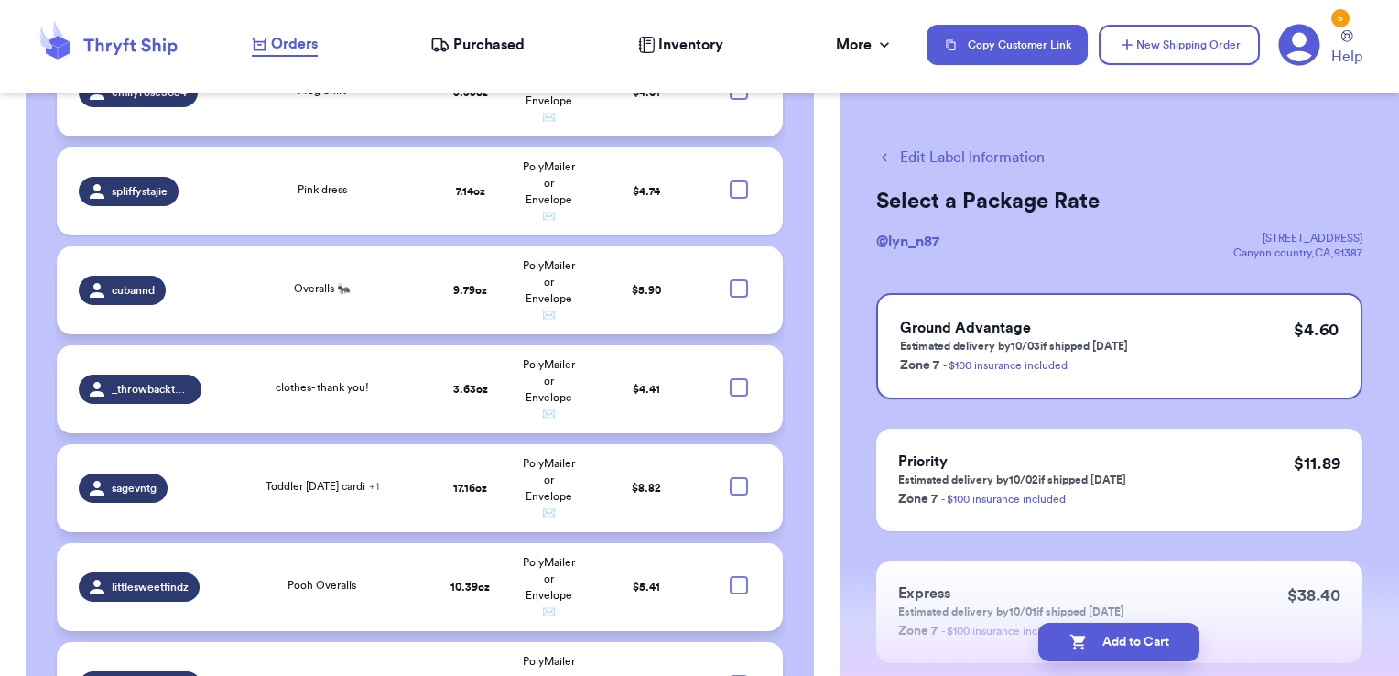
checkbox input "false"
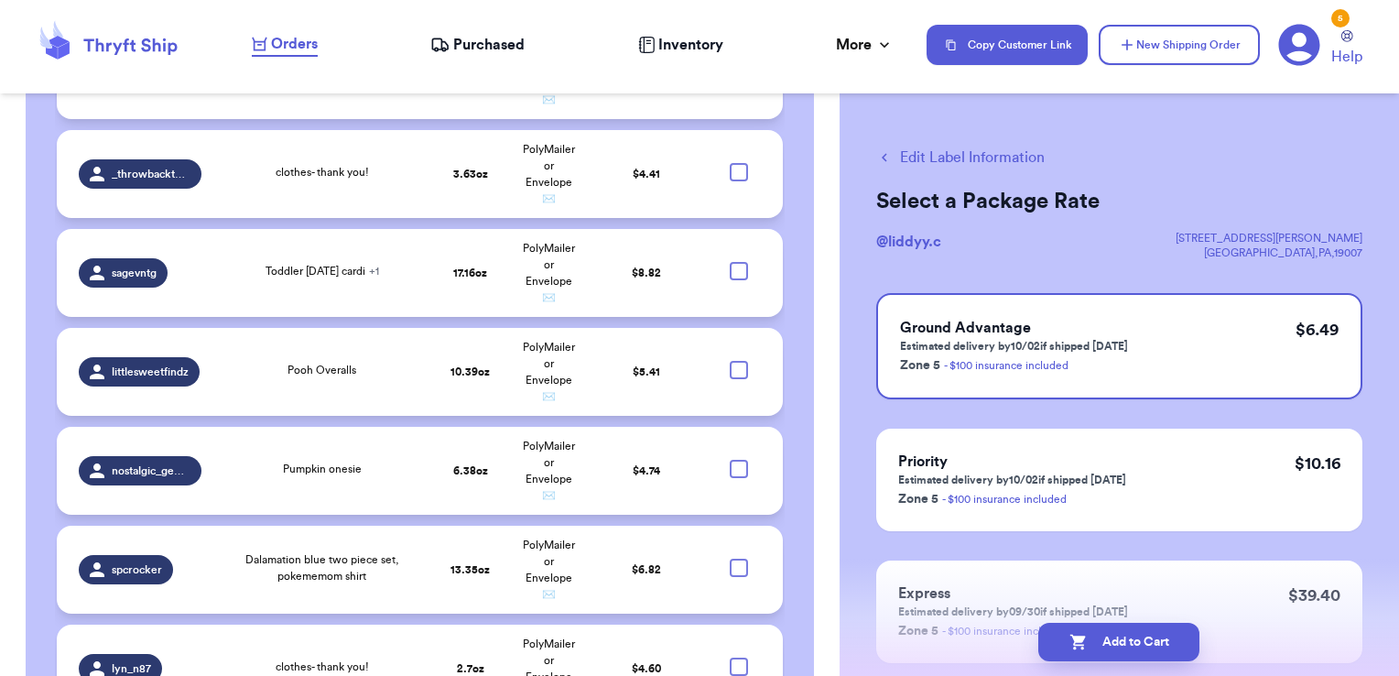
scroll to position [6568, 0]
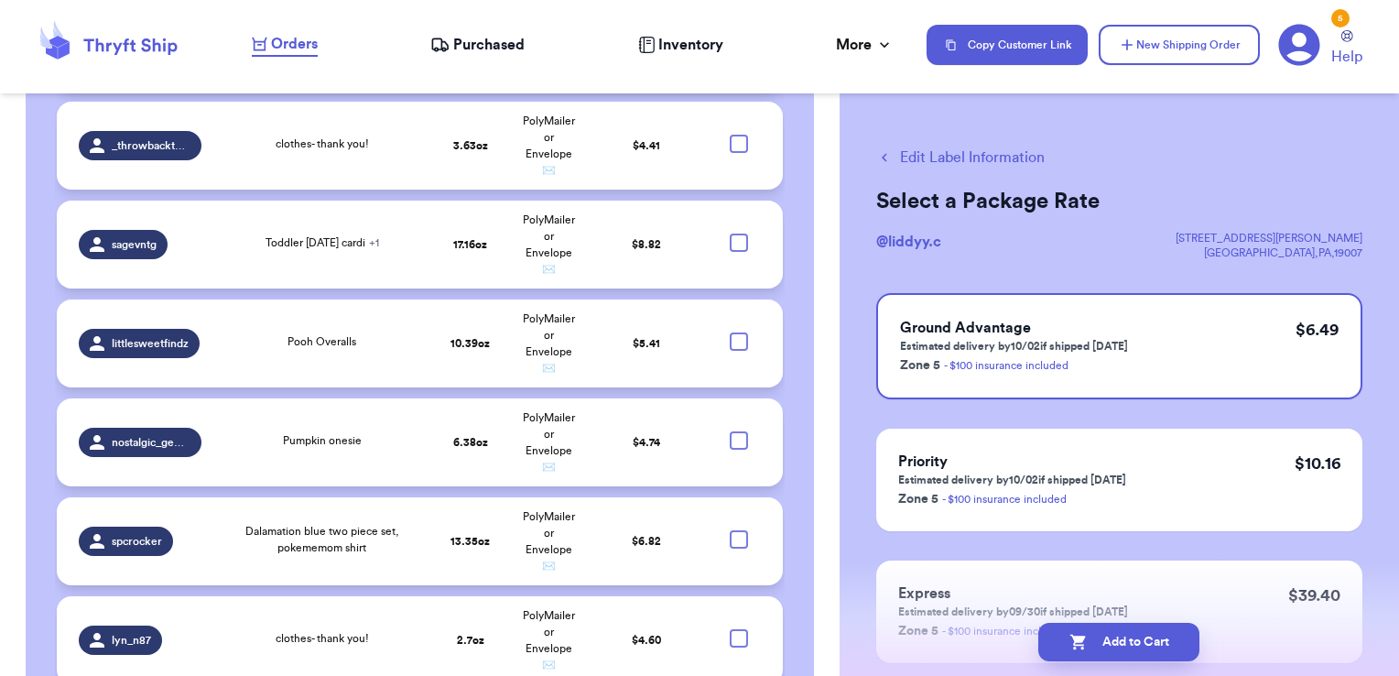
checkbox input "false"
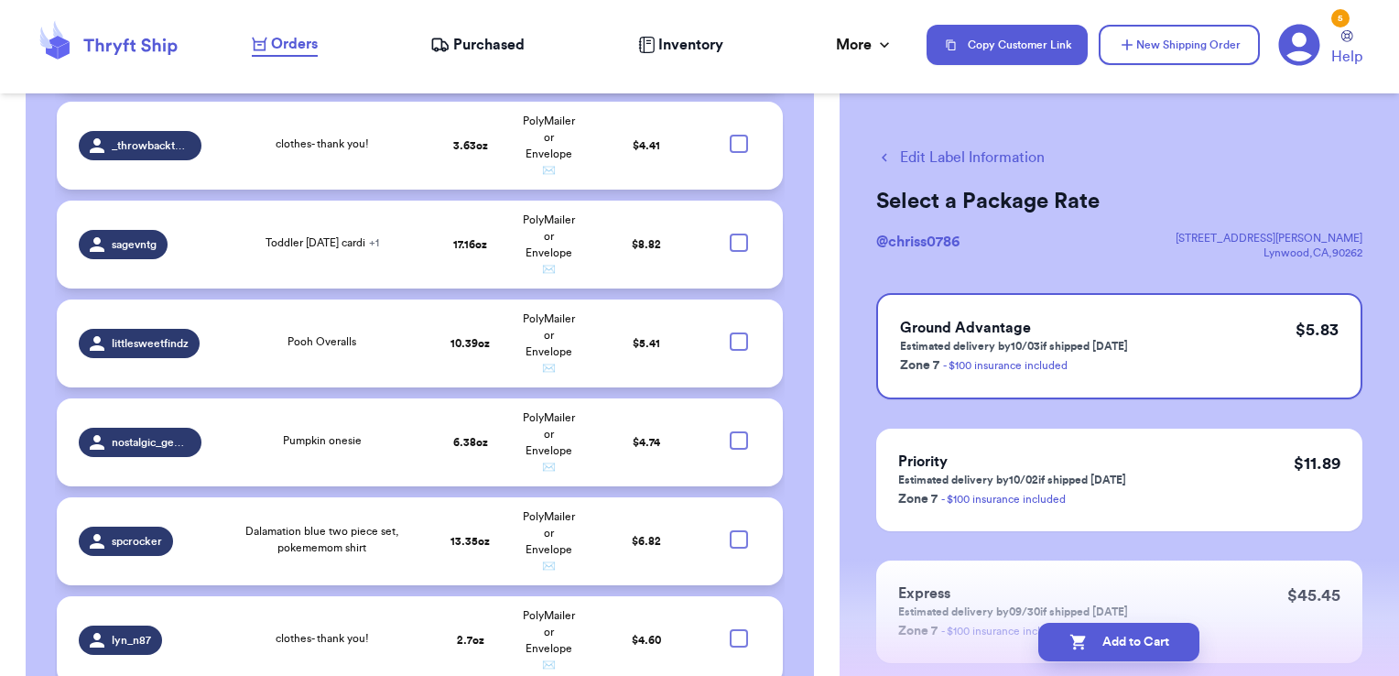
checkbox input "false"
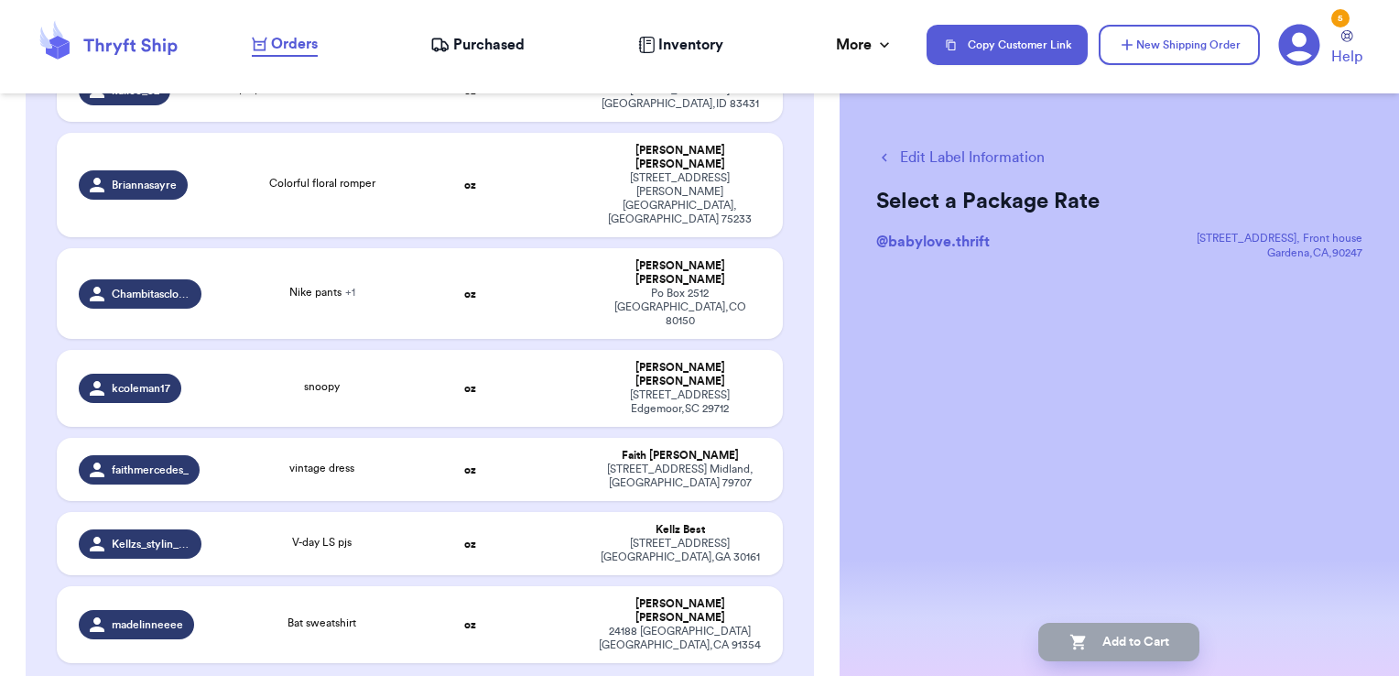
scroll to position [3310, 0]
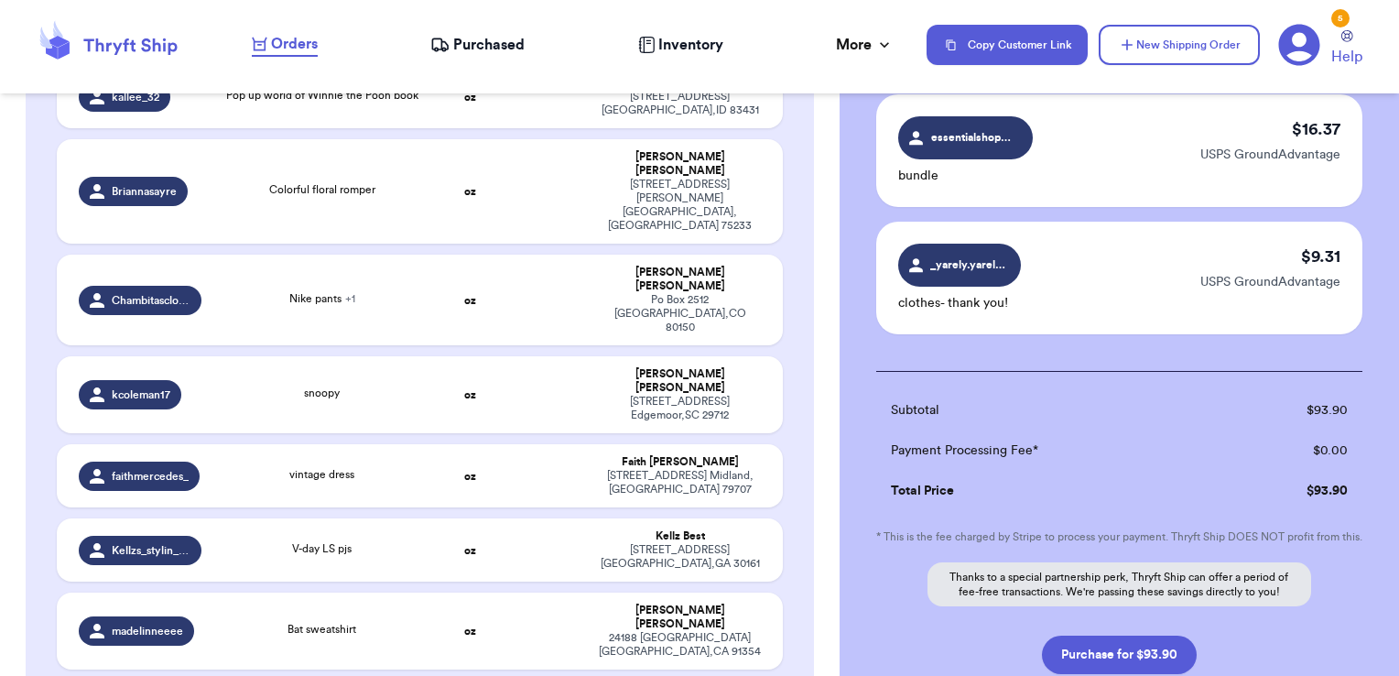
scroll to position [1684, 0]
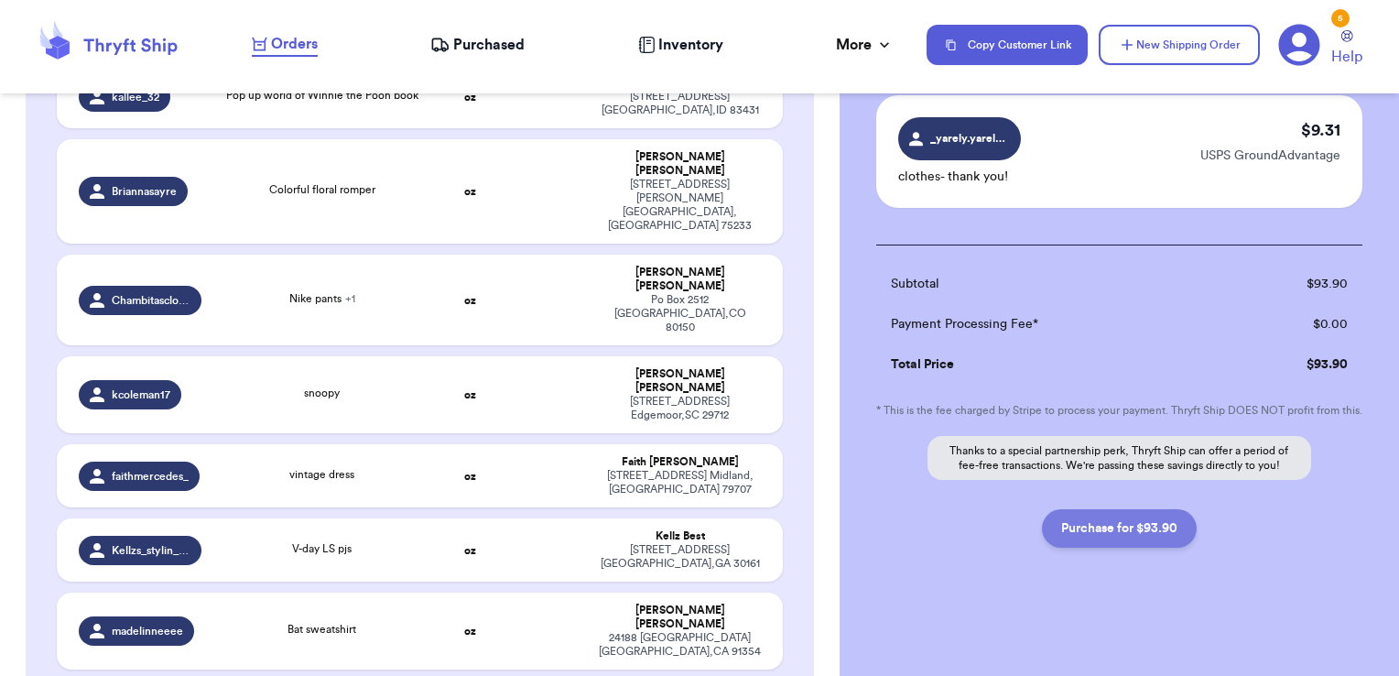
click at [1159, 529] on button "Purchase for $93.90" at bounding box center [1119, 528] width 155 height 38
checkbox input "false"
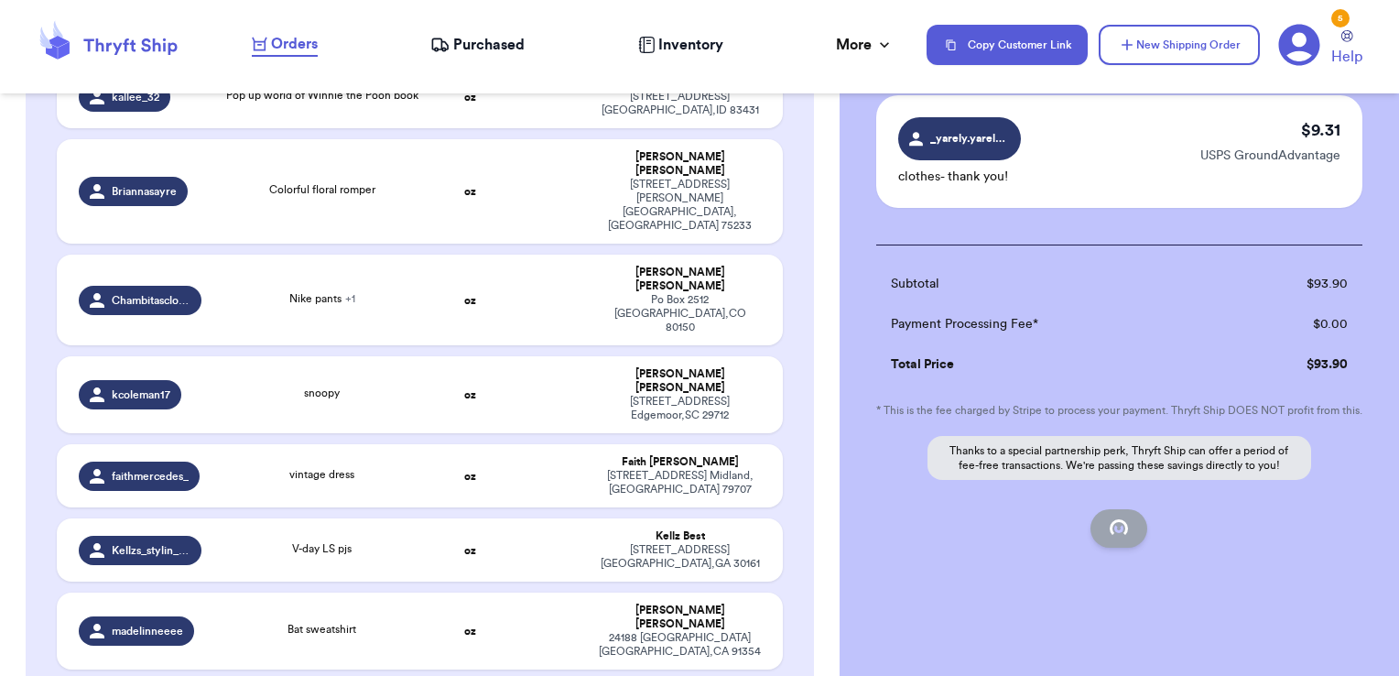
checkbox input "false"
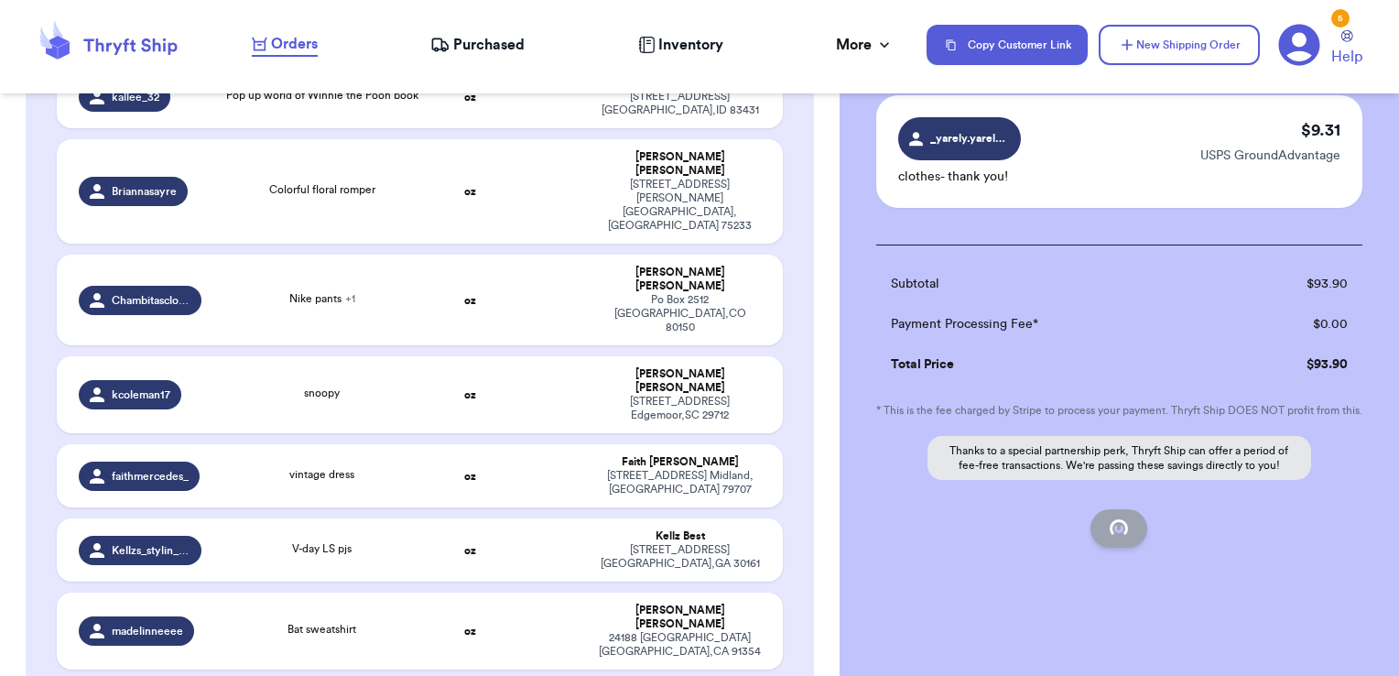
checkbox input "false"
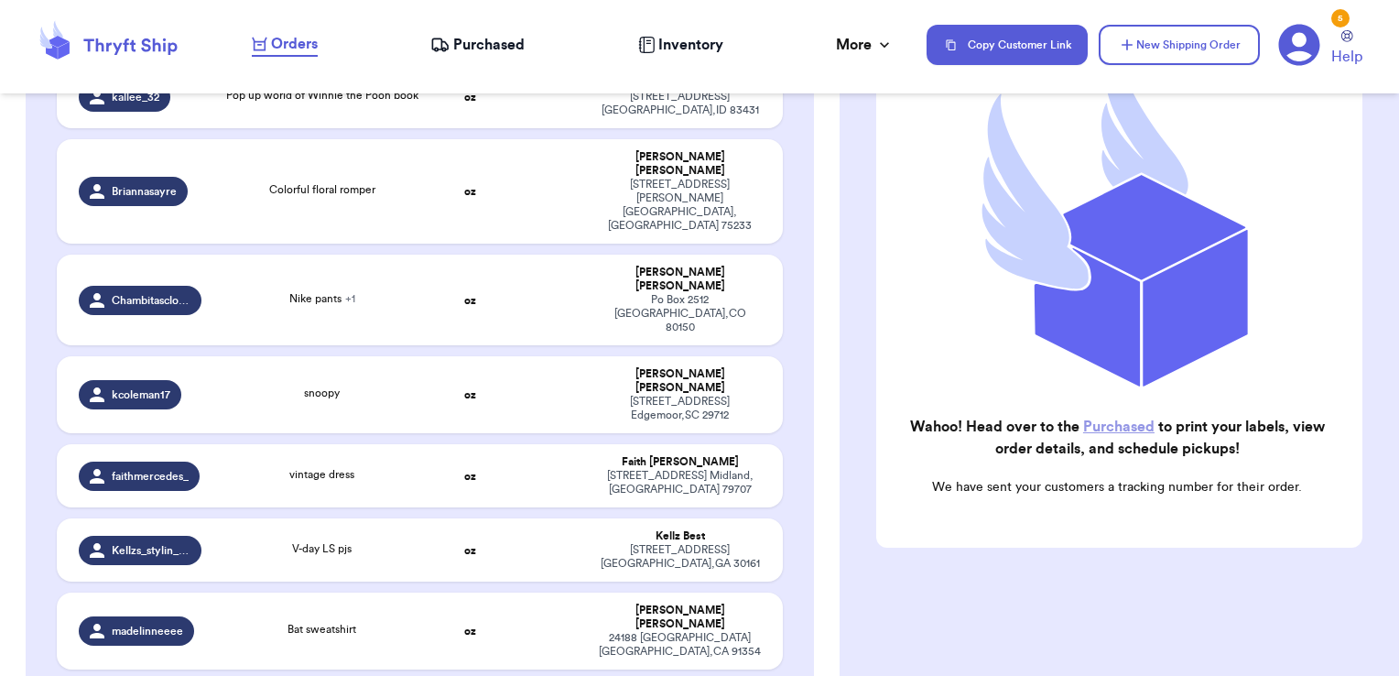
scroll to position [232, 0]
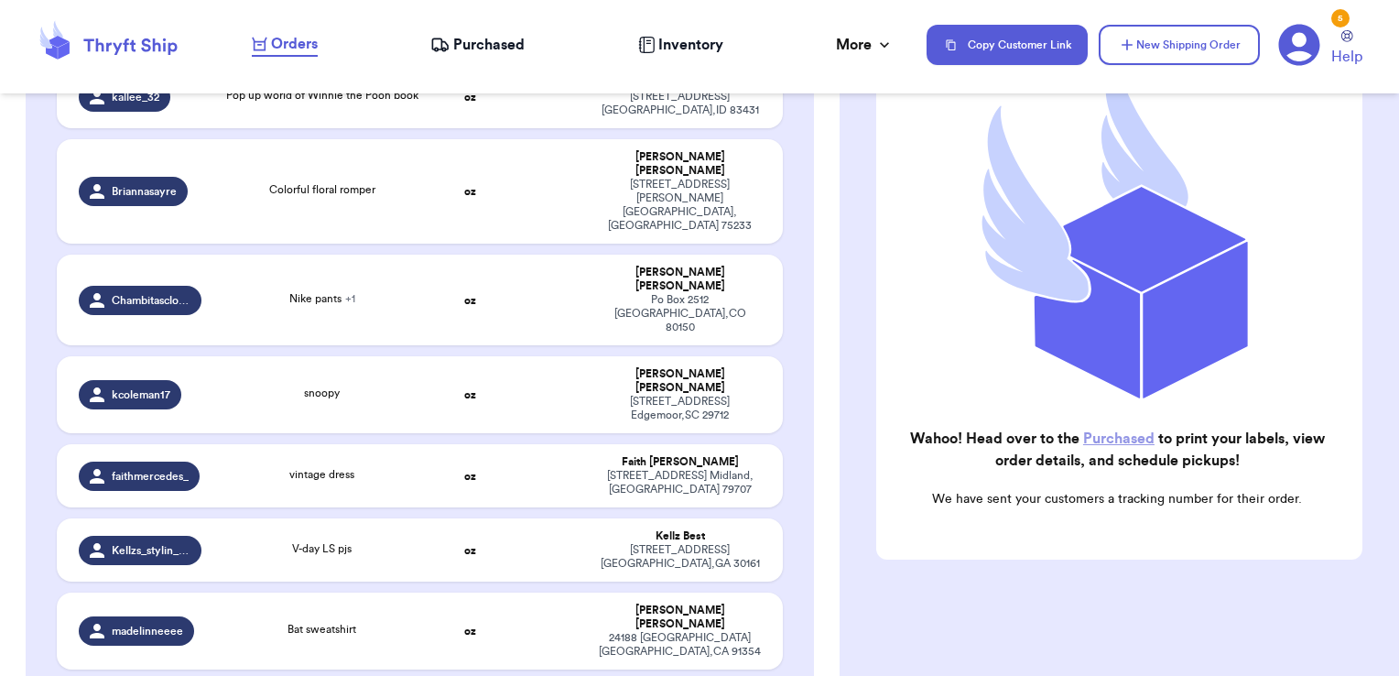
click at [496, 39] on span "Purchased" at bounding box center [488, 45] width 71 height 22
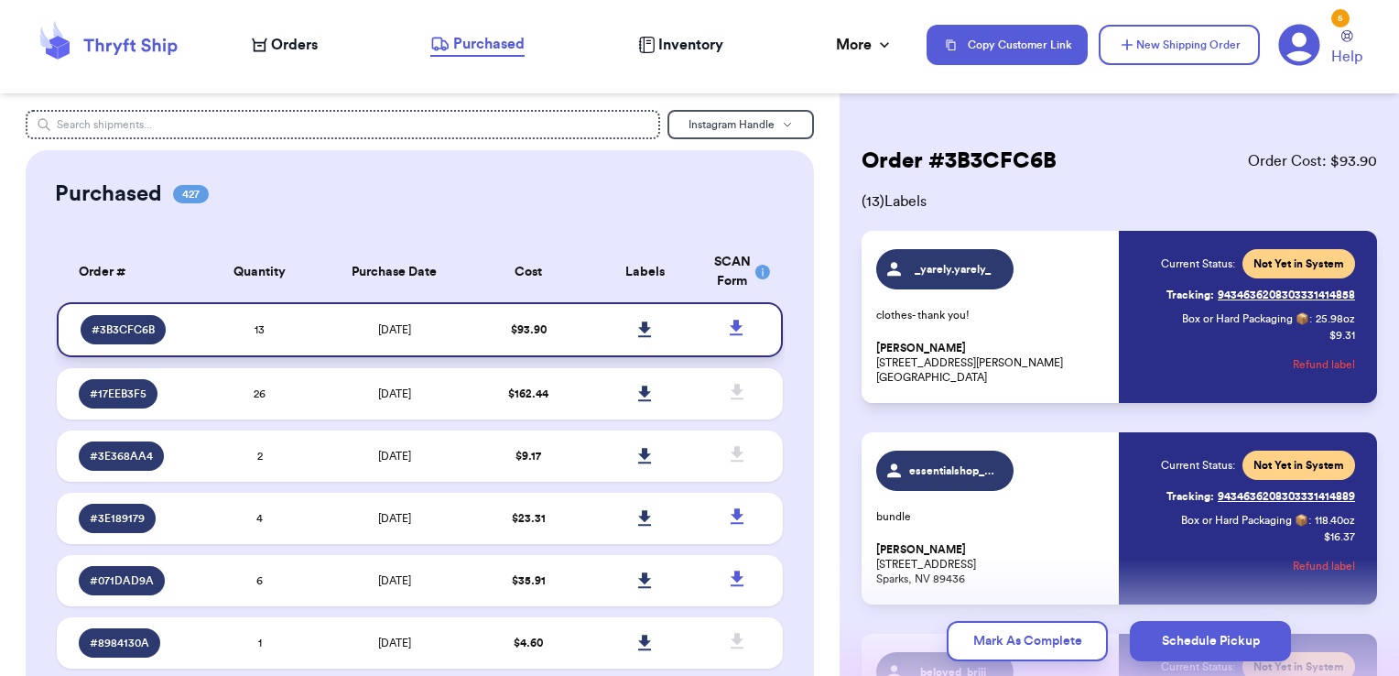
click at [624, 327] on link at bounding box center [644, 329] width 40 height 40
click at [297, 46] on span "Orders" at bounding box center [294, 45] width 47 height 22
